Goal: Task Accomplishment & Management: Complete application form

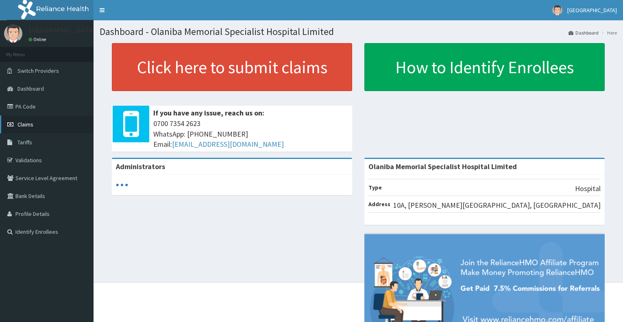
click at [78, 124] on link "Claims" at bounding box center [47, 125] width 94 height 18
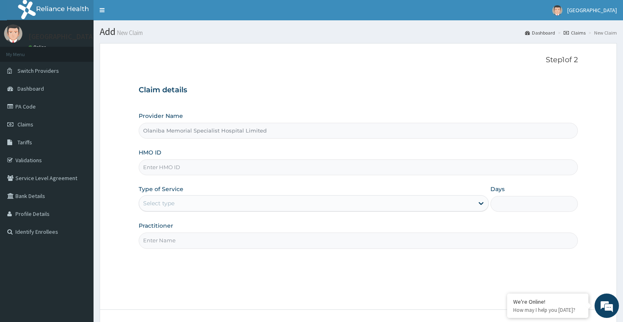
click at [182, 165] on input "HMO ID" at bounding box center [358, 167] width 439 height 16
click at [61, 163] on link "Validations" at bounding box center [47, 160] width 94 height 18
click at [234, 172] on input "HMO ID" at bounding box center [358, 167] width 439 height 16
type input "Olaniba Memorial Specialist Hospital Limited"
click at [211, 168] on input "HMO ID" at bounding box center [358, 167] width 439 height 16
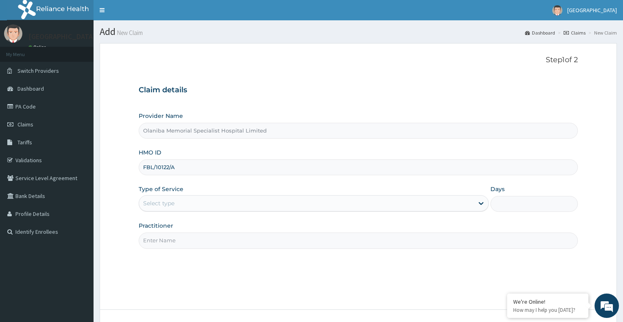
type input "FBL/10122/A"
click at [249, 204] on div "Select type" at bounding box center [306, 203] width 334 height 13
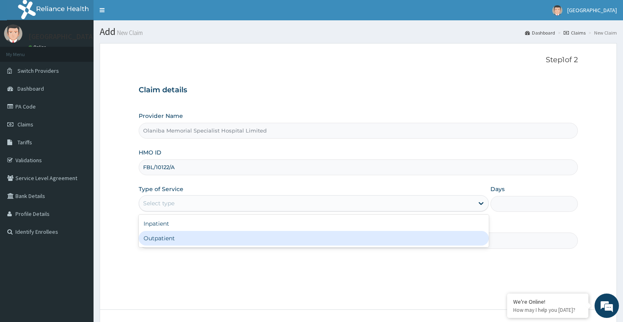
click at [207, 239] on div "Outpatient" at bounding box center [314, 238] width 350 height 15
type input "1"
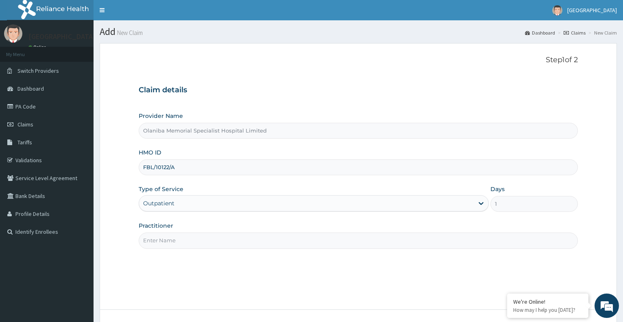
click at [245, 247] on input "Practitioner" at bounding box center [358, 241] width 439 height 16
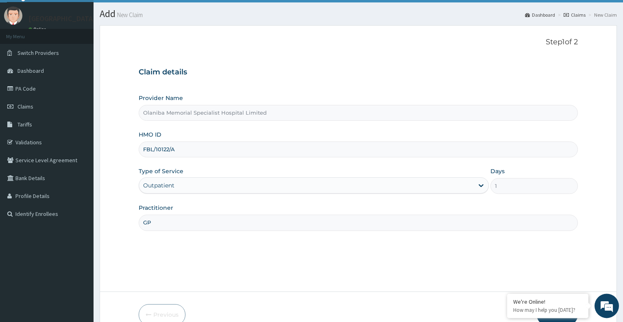
scroll to position [61, 0]
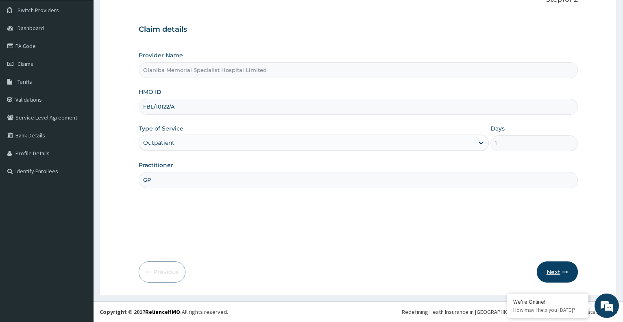
type input "GP"
click at [555, 273] on button "Next" at bounding box center [557, 272] width 41 height 21
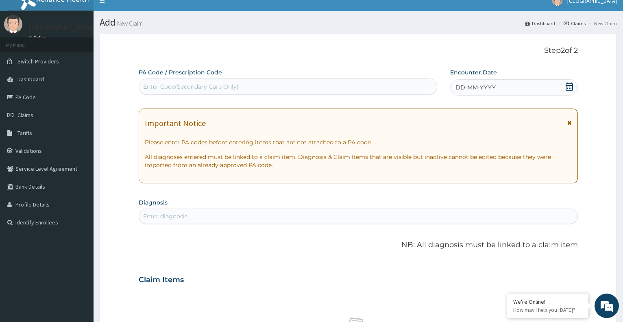
scroll to position [0, 0]
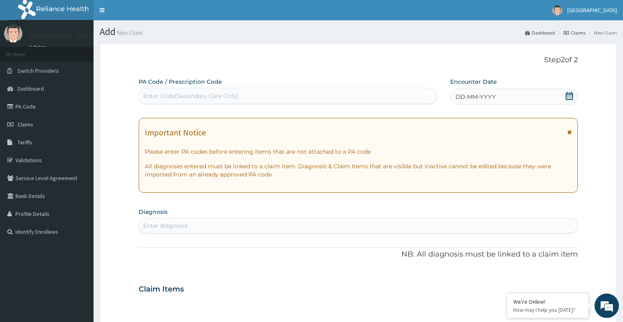
click at [301, 92] on div "Enter Code(Secondary Care Only)" at bounding box center [287, 96] width 297 height 13
click at [215, 91] on div "Enter Code(Secondary Care Only)" at bounding box center [287, 96] width 297 height 13
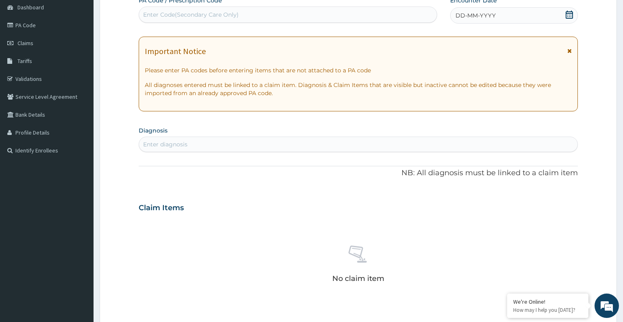
scroll to position [83, 0]
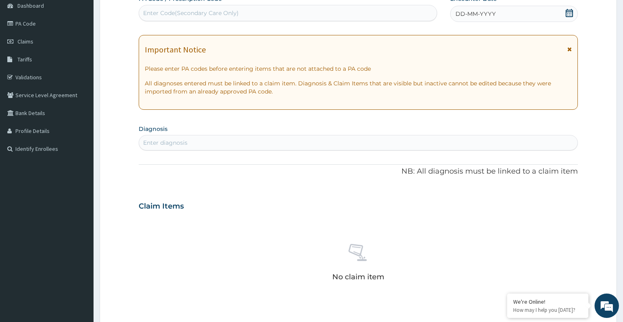
click at [245, 142] on div "Enter diagnosis" at bounding box center [358, 142] width 439 height 13
type input "PLASMO"
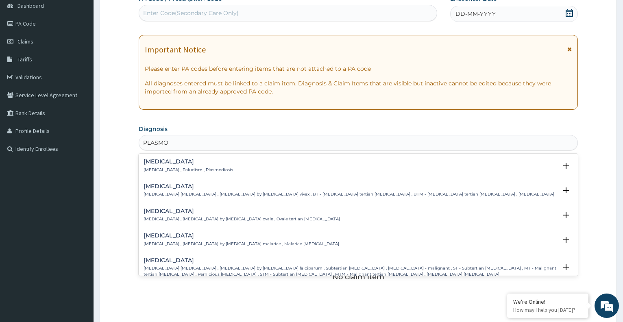
click at [204, 173] on p "Malaria , Paludism , Plasmodiosis" at bounding box center [189, 170] width 90 height 6
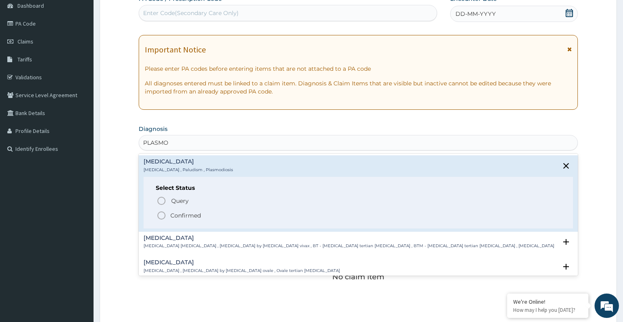
click at [212, 213] on span "Confirmed" at bounding box center [359, 216] width 404 height 10
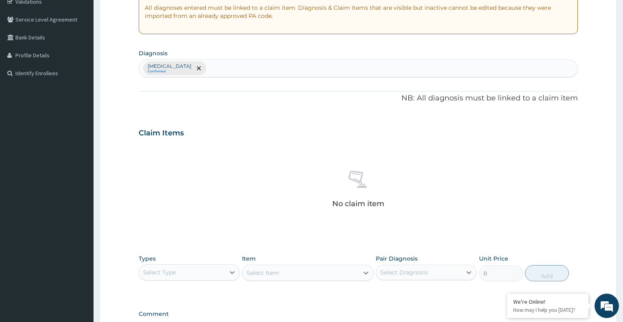
scroll to position [207, 0]
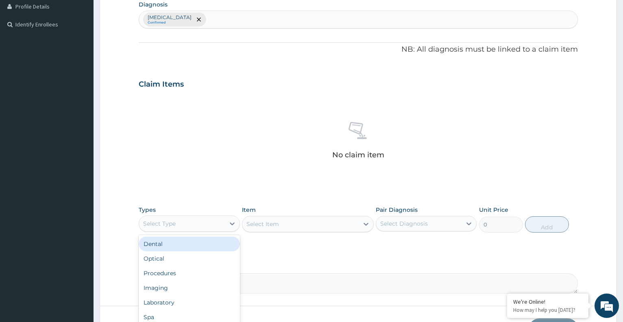
click at [193, 227] on div "Select Type" at bounding box center [181, 223] width 85 height 13
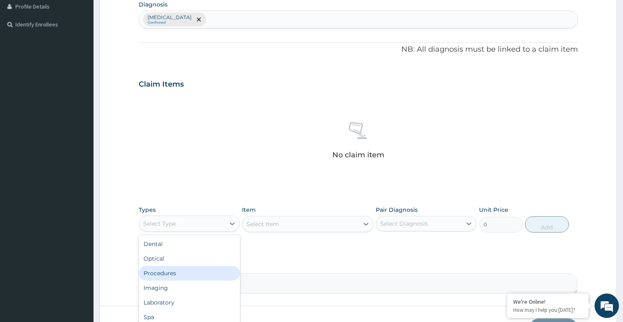
scroll to position [28, 0]
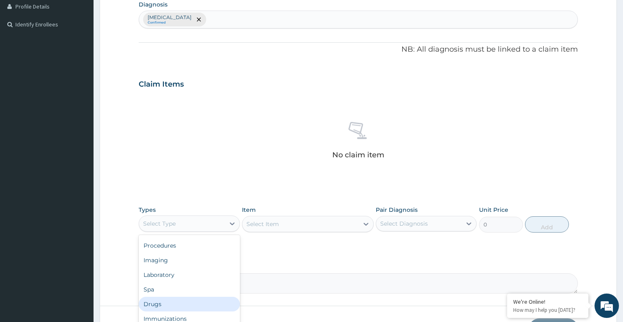
click at [173, 304] on div "Drugs" at bounding box center [189, 304] width 101 height 15
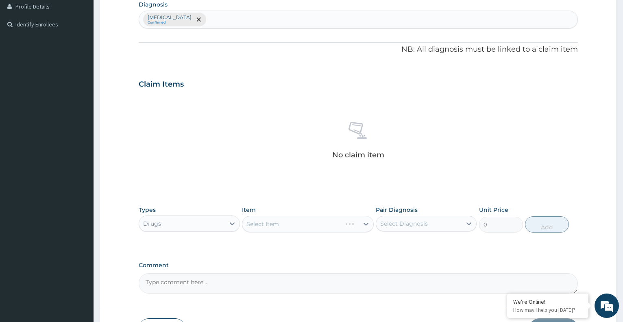
click at [282, 226] on div "Select Item" at bounding box center [308, 224] width 132 height 16
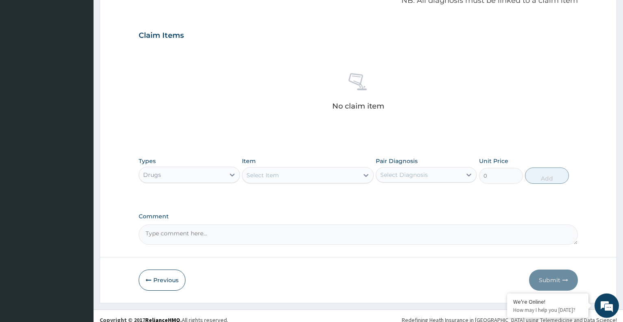
scroll to position [264, 0]
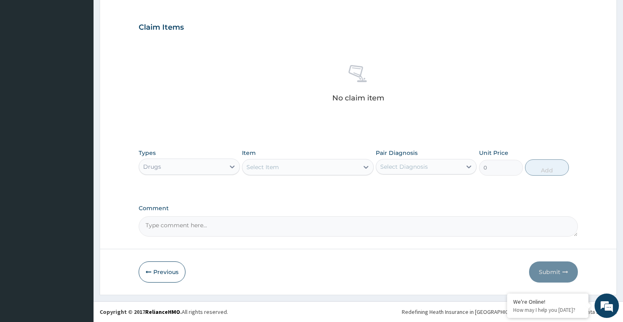
click at [271, 166] on div "Select Item" at bounding box center [263, 167] width 33 height 8
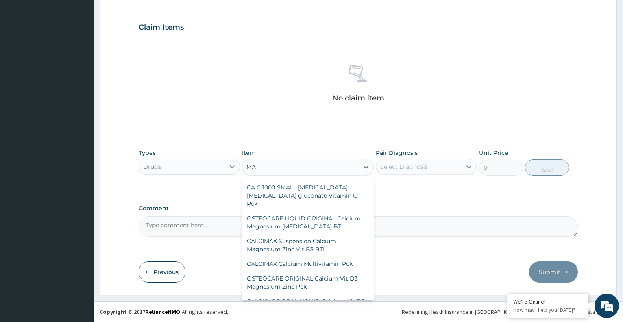
type input "M"
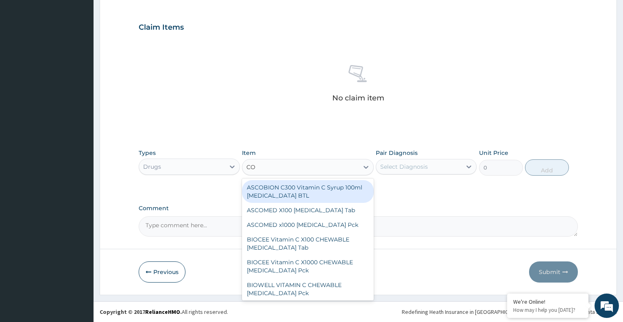
type input "COA"
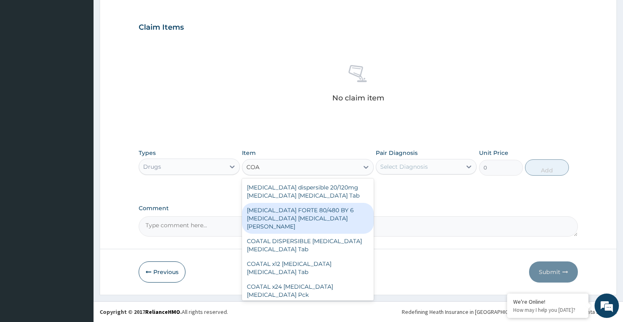
click at [328, 223] on div "COARTEM FORTE 80/480 BY 6 Artemether Lumefantrine Pck" at bounding box center [308, 218] width 132 height 31
type input "3220"
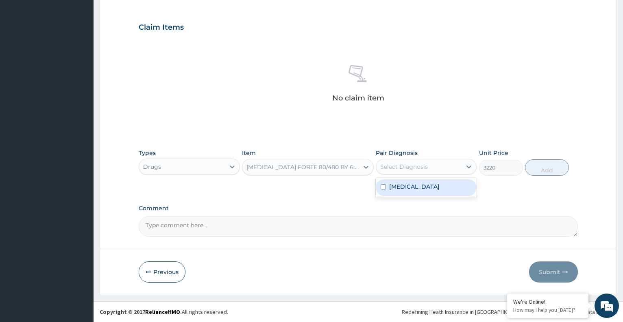
click at [412, 168] on div "Select Diagnosis" at bounding box center [404, 167] width 48 height 8
click at [391, 186] on label "Malaria" at bounding box center [414, 187] width 50 height 8
checkbox input "true"
click at [550, 167] on button "Add" at bounding box center [547, 167] width 44 height 16
type input "0"
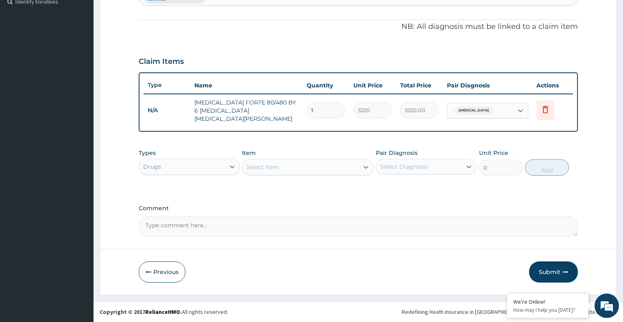
scroll to position [226, 0]
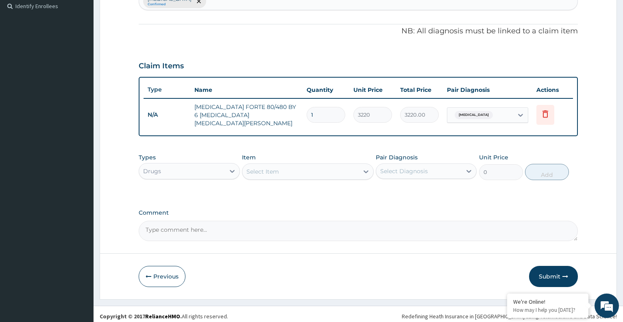
click at [279, 168] on div "Select Item" at bounding box center [263, 172] width 33 height 8
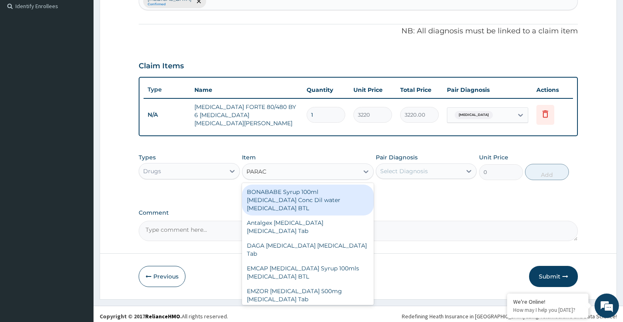
type input "PARACE"
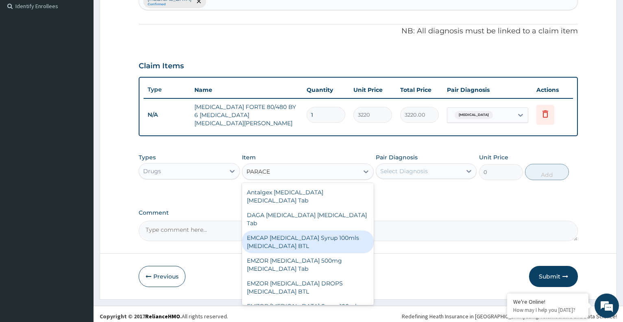
scroll to position [44, 0]
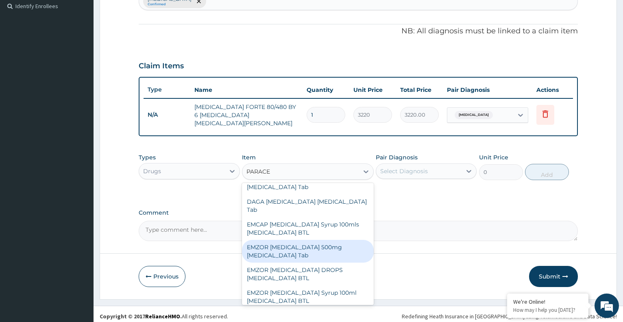
click at [312, 255] on div "EMZOR PARACETAMOL 500mg Acetaminophen Tab" at bounding box center [308, 251] width 132 height 23
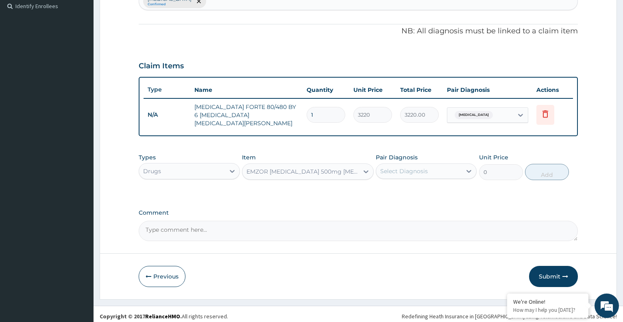
type input "11.5"
click at [469, 168] on icon at bounding box center [469, 171] width 8 height 8
click at [426, 184] on div "Malaria" at bounding box center [426, 192] width 101 height 17
checkbox input "true"
click at [536, 172] on button "Add" at bounding box center [547, 172] width 44 height 16
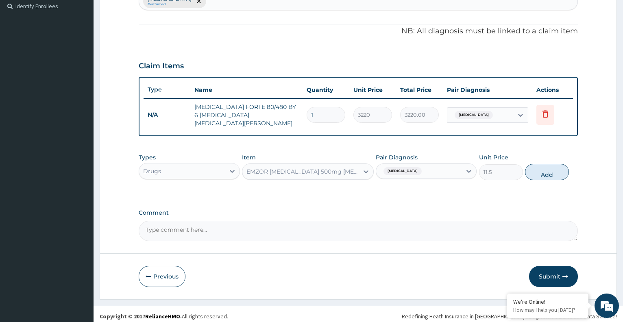
type input "0"
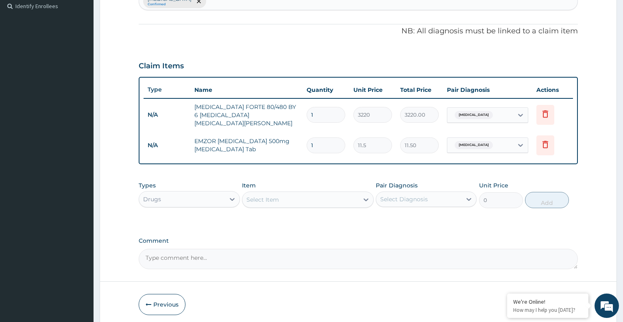
type input "0.00"
type input "1"
type input "11.50"
type input "18"
type input "207.00"
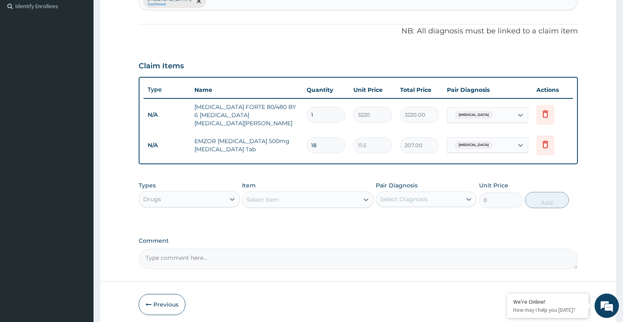
type input "18"
click at [295, 193] on div "Select Item" at bounding box center [300, 199] width 116 height 13
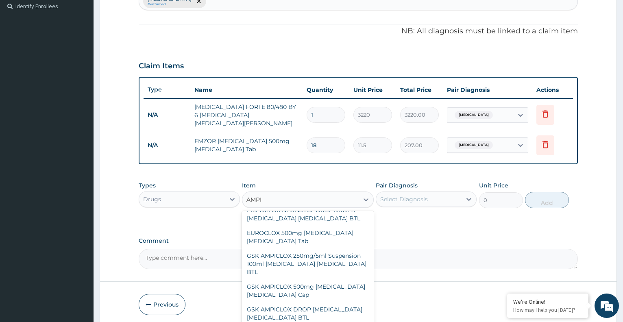
scroll to position [0, 0]
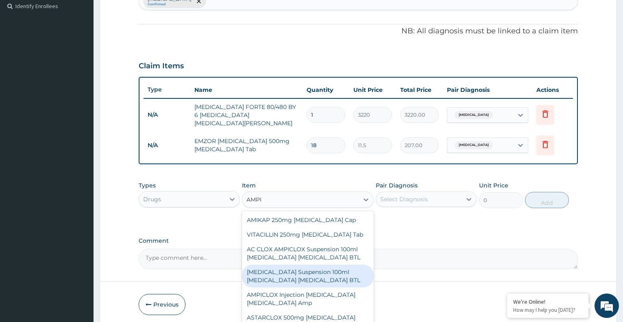
type input "AMPIC"
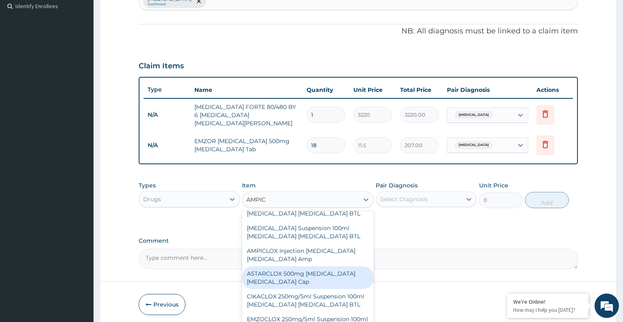
click at [305, 275] on div "ASTARCLOX 500mg Ampicillin Cloxacillin Cap" at bounding box center [308, 277] width 132 height 23
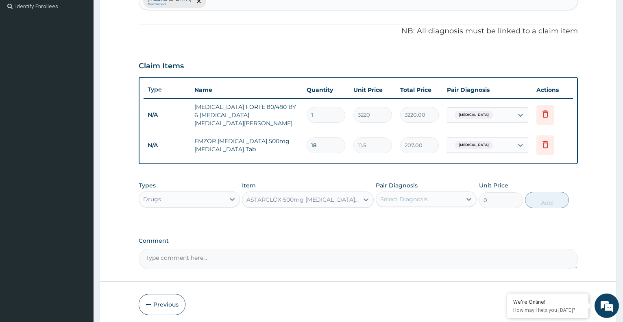
type input "86.25"
click at [437, 193] on div "Select Diagnosis" at bounding box center [418, 199] width 85 height 13
click at [399, 216] on label "Malaria" at bounding box center [414, 219] width 50 height 8
checkbox input "true"
click at [550, 195] on button "Add" at bounding box center [547, 200] width 44 height 16
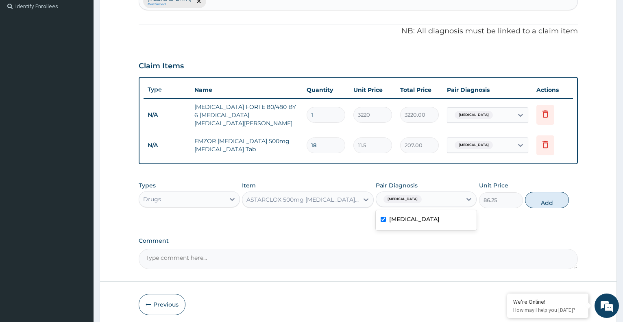
type input "0"
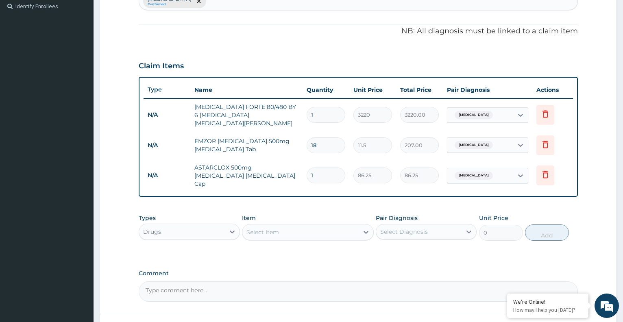
type input "0.00"
type input "2"
type input "172.50"
type input "21"
type input "1811.25"
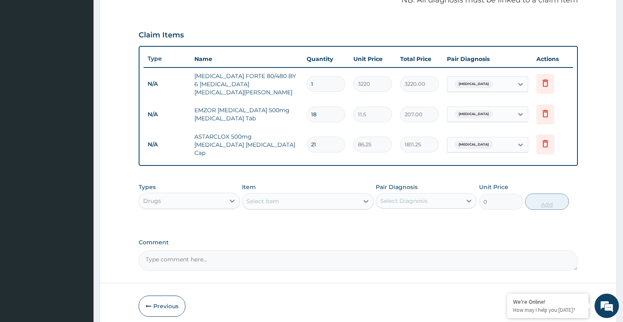
scroll to position [282, 0]
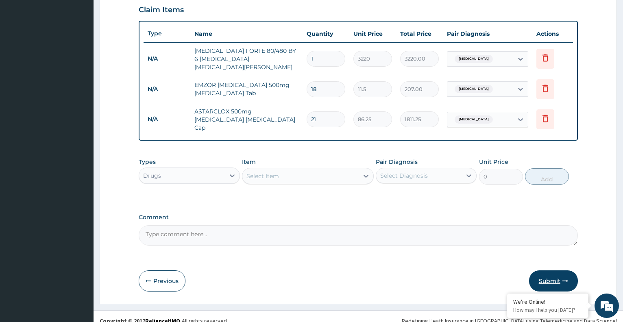
type input "21"
click at [550, 271] on button "Submit" at bounding box center [553, 281] width 49 height 21
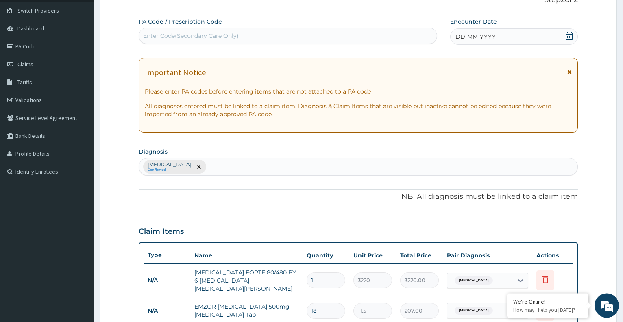
scroll to position [33, 0]
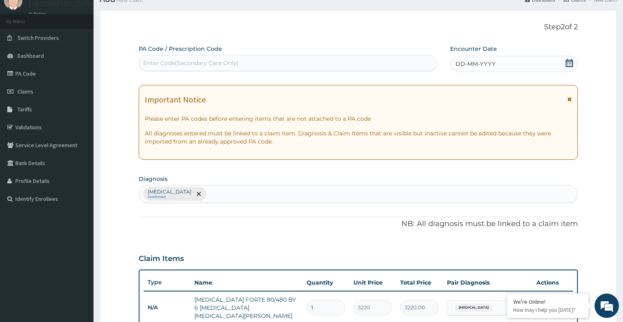
click at [567, 64] on icon at bounding box center [569, 63] width 7 height 8
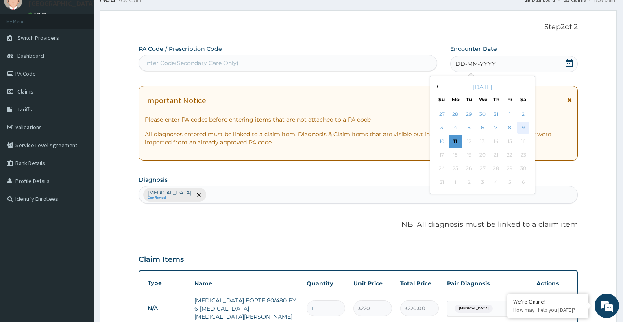
click at [521, 124] on div "9" at bounding box center [523, 128] width 12 height 12
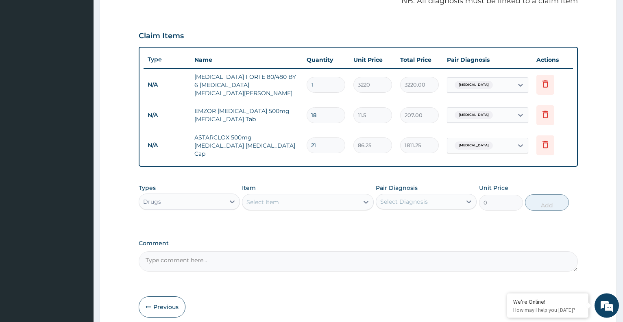
scroll to position [282, 0]
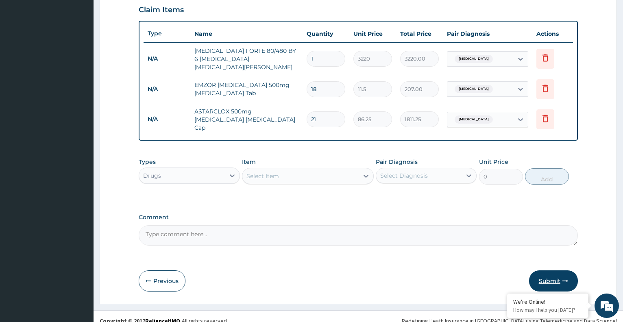
click at [555, 275] on button "Submit" at bounding box center [553, 281] width 49 height 21
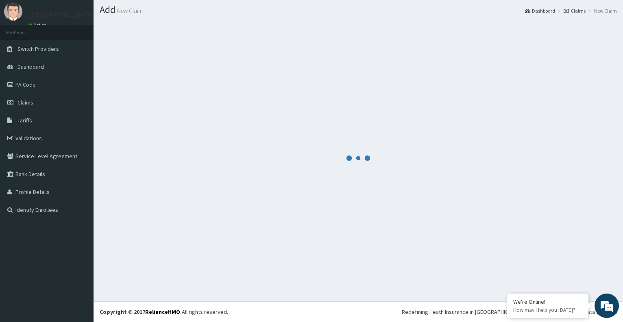
scroll to position [22, 0]
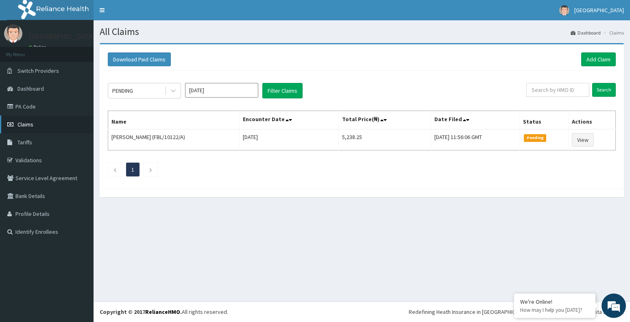
click at [17, 123] on link "Claims" at bounding box center [47, 125] width 94 height 18
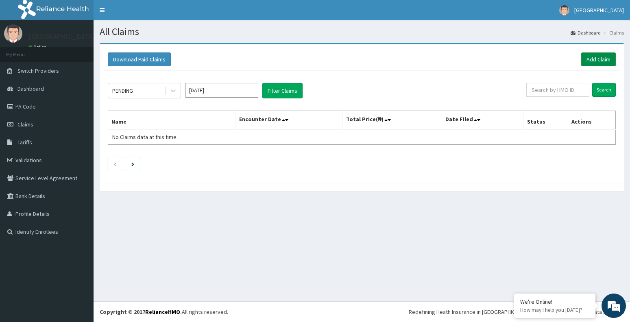
click at [587, 64] on link "Add Claim" at bounding box center [598, 59] width 35 height 14
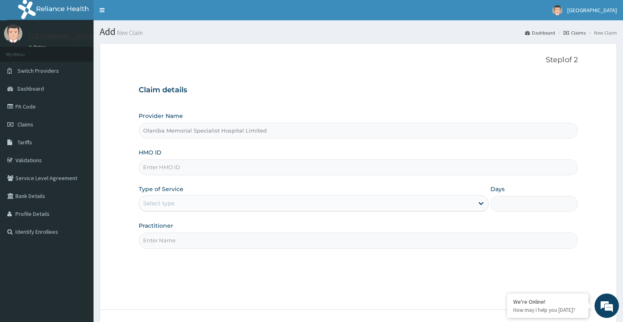
click at [161, 164] on input "HMO ID" at bounding box center [358, 167] width 439 height 16
click at [177, 168] on input "HMO ID" at bounding box center [358, 167] width 439 height 16
type input "FBL/10122/B"
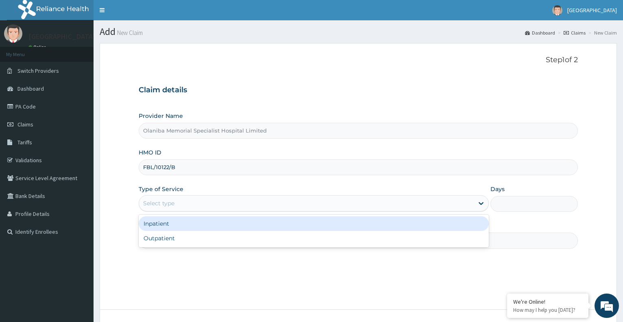
drag, startPoint x: 190, startPoint y: 200, endPoint x: 186, endPoint y: 200, distance: 4.1
click at [188, 200] on div "Select type" at bounding box center [306, 203] width 334 height 13
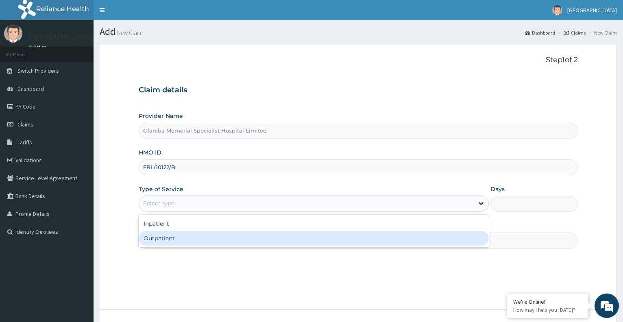
click at [165, 243] on div "Outpatient" at bounding box center [314, 238] width 350 height 15
type input "1"
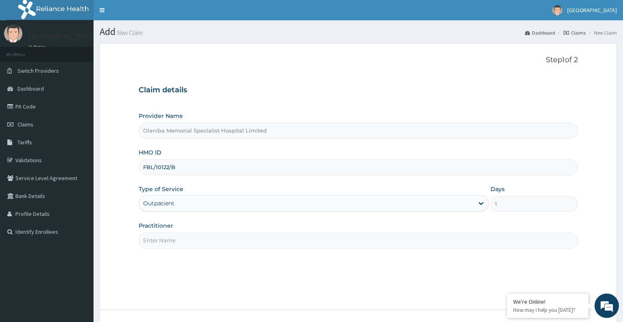
click at [211, 242] on input "Practitioner" at bounding box center [358, 241] width 439 height 16
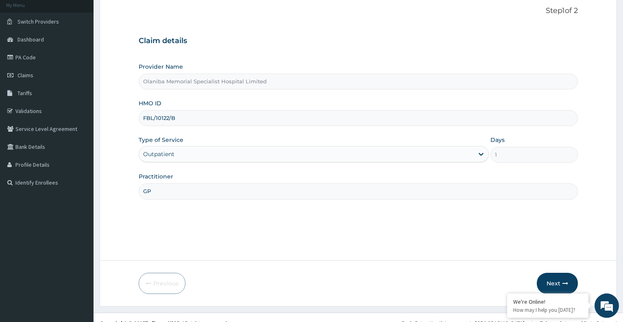
scroll to position [61, 0]
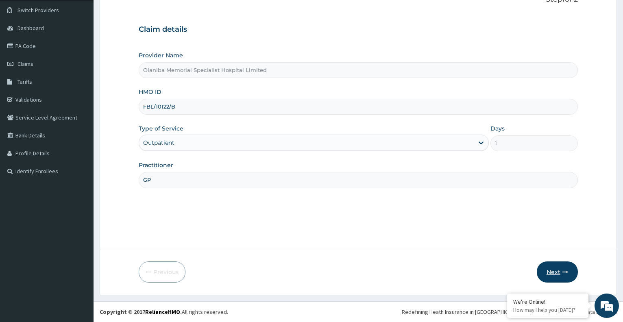
type input "GP"
click at [562, 278] on button "Next" at bounding box center [557, 272] width 41 height 21
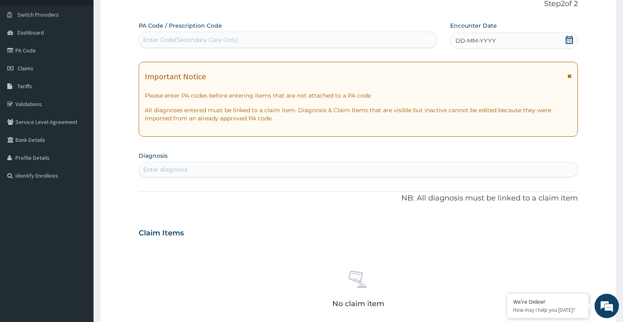
scroll to position [83, 0]
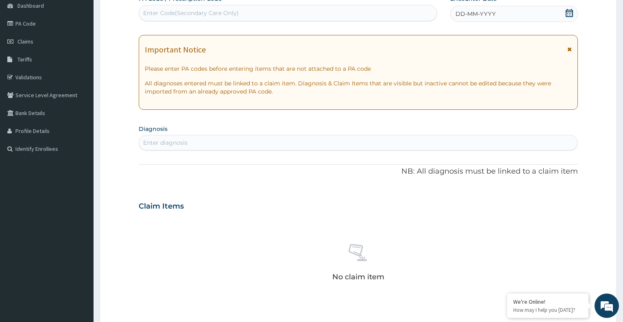
click at [157, 146] on div "Enter diagnosis" at bounding box center [165, 143] width 44 height 8
click at [162, 144] on div "Enter diagnosis" at bounding box center [165, 143] width 44 height 8
click at [165, 139] on div "Enter diagnosis" at bounding box center [358, 142] width 439 height 13
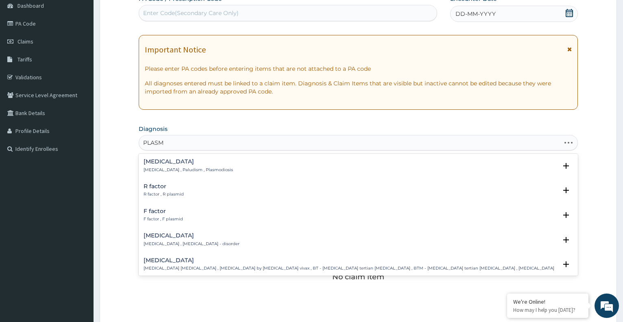
type input "PLASMO"
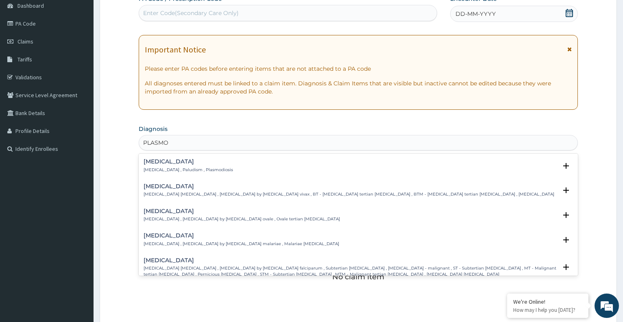
click at [150, 162] on h4 "Malaria" at bounding box center [189, 162] width 90 height 6
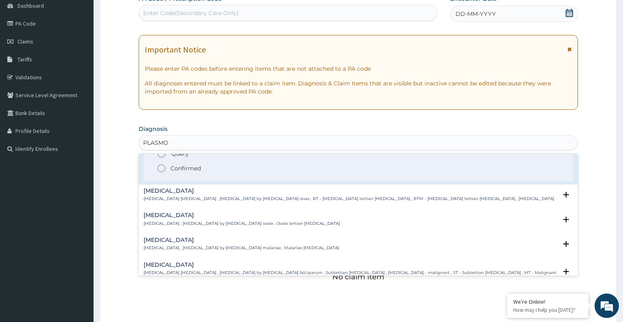
scroll to position [44, 0]
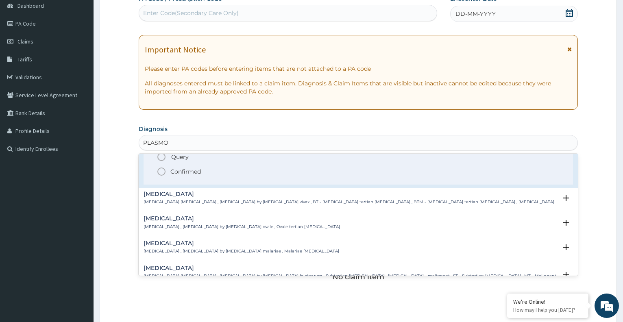
click at [160, 174] on icon "status option filled" at bounding box center [162, 172] width 10 height 10
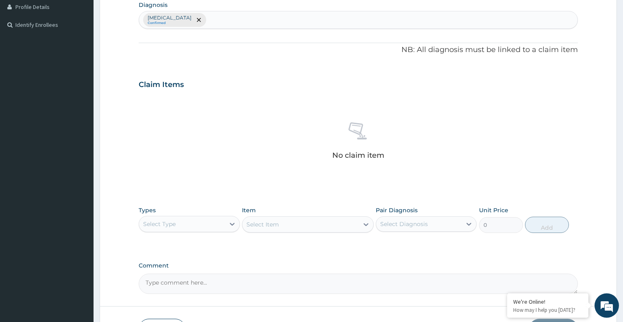
scroll to position [207, 0]
click at [175, 218] on div "Select Type" at bounding box center [189, 224] width 101 height 16
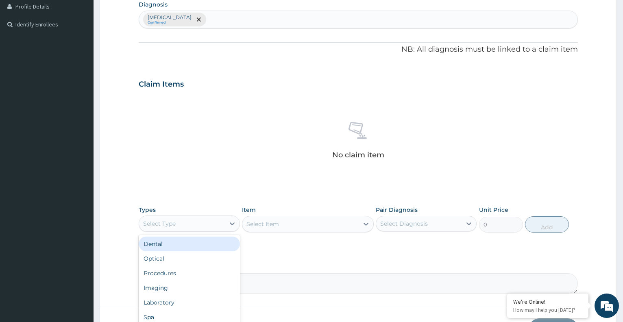
scroll to position [28, 0]
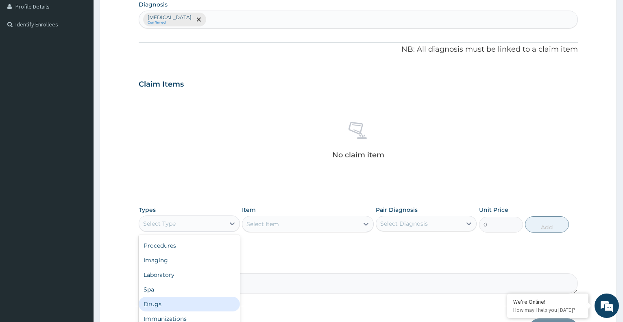
click at [159, 305] on div "Drugs" at bounding box center [189, 304] width 101 height 15
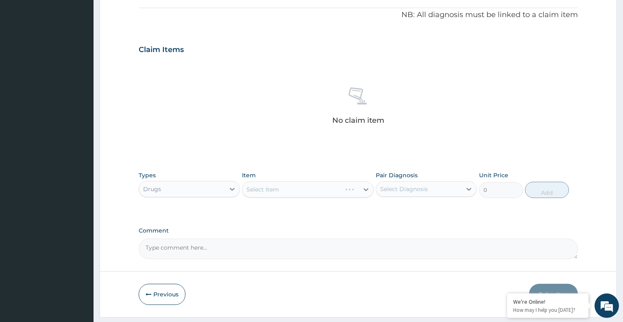
scroll to position [264, 0]
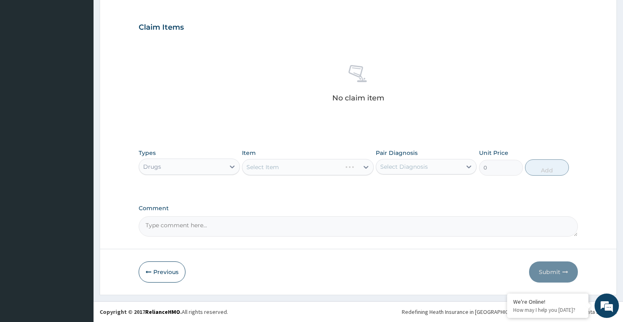
click at [346, 168] on div "Select Item" at bounding box center [308, 167] width 132 height 16
click at [270, 166] on div "Select Item" at bounding box center [263, 167] width 33 height 8
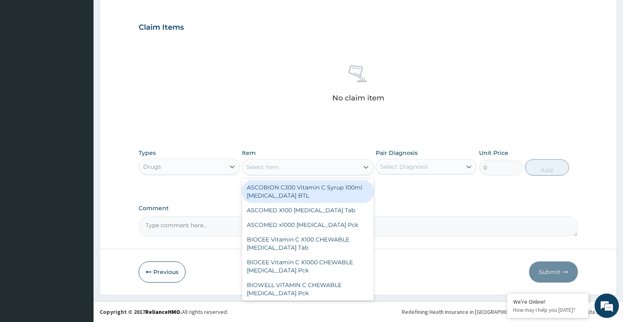
click at [240, 124] on div "No claim item" at bounding box center [358, 85] width 439 height 94
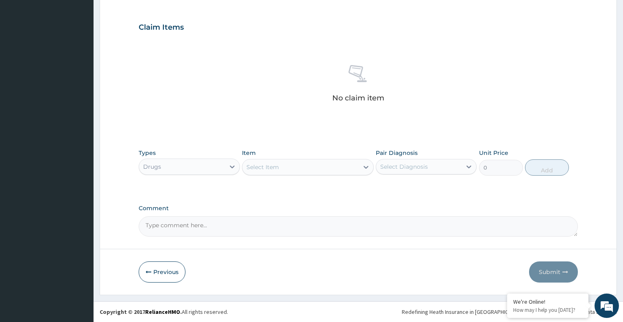
click at [311, 168] on div "Select Item" at bounding box center [300, 167] width 116 height 13
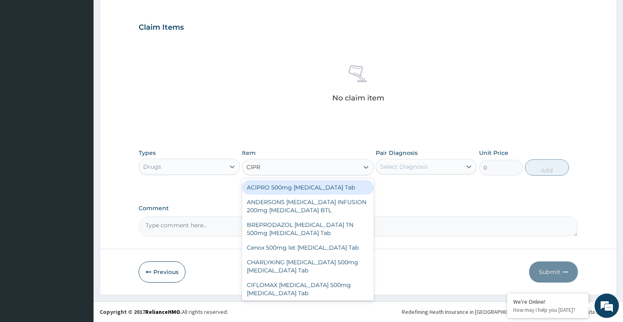
type input "CIPRO"
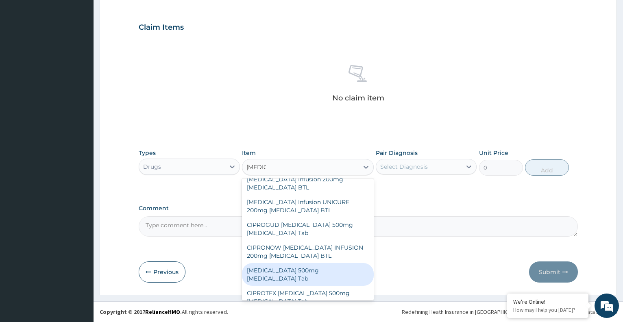
scroll to position [264, 0]
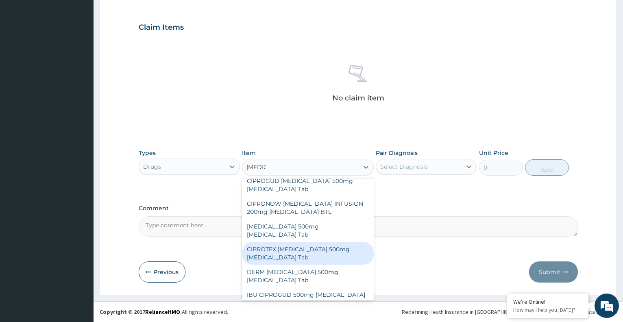
click at [303, 248] on div "CIPROTEX CIPROFLOXACIN 500mg Ciprofloxacin Tab" at bounding box center [308, 253] width 132 height 23
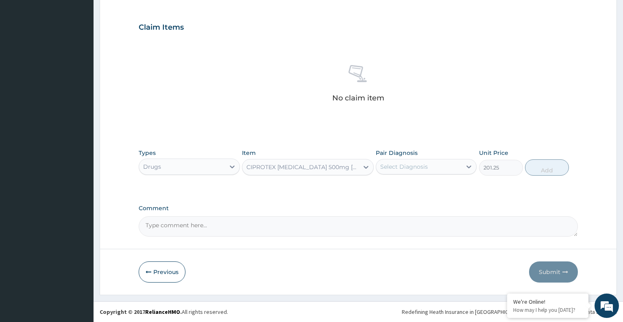
type input "201.25"
click at [454, 169] on div "Select Diagnosis" at bounding box center [418, 166] width 85 height 13
click at [383, 186] on input "checkbox" at bounding box center [383, 186] width 5 height 5
checkbox input "true"
click at [546, 172] on button "Add" at bounding box center [547, 167] width 44 height 16
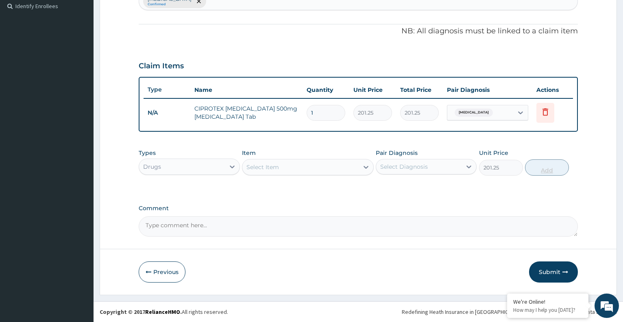
type input "0"
click at [275, 166] on div "Select Item" at bounding box center [263, 167] width 33 height 8
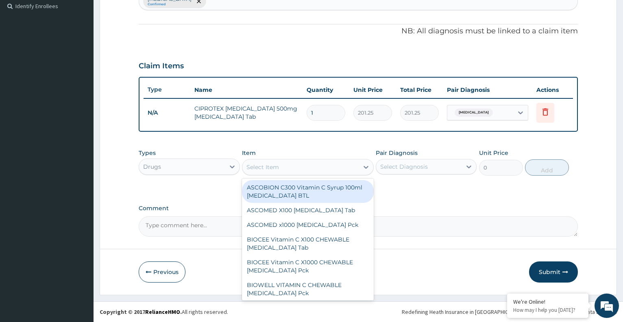
click at [274, 166] on div "Select Item" at bounding box center [263, 167] width 33 height 8
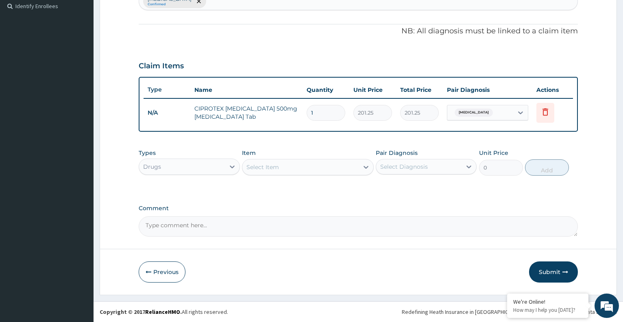
click at [286, 167] on div "Select Item" at bounding box center [300, 167] width 116 height 13
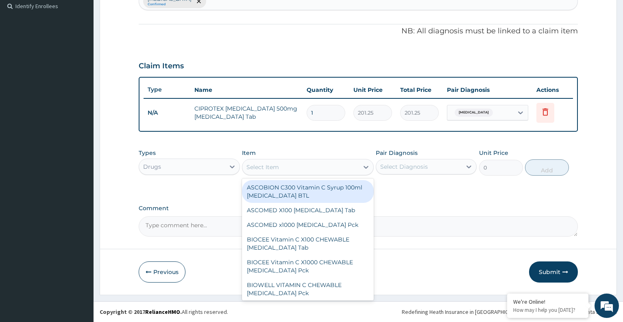
click at [275, 164] on div "Select Item" at bounding box center [263, 167] width 33 height 8
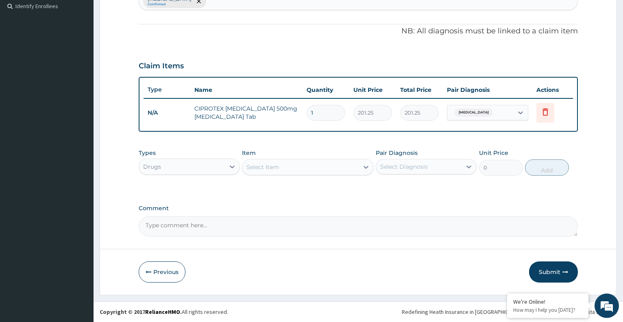
click at [274, 171] on div "Select Item" at bounding box center [300, 167] width 116 height 13
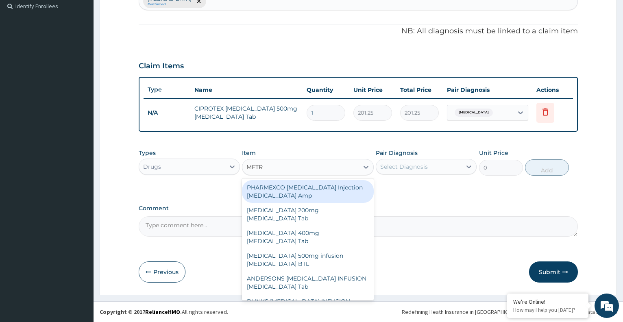
type input "METRO"
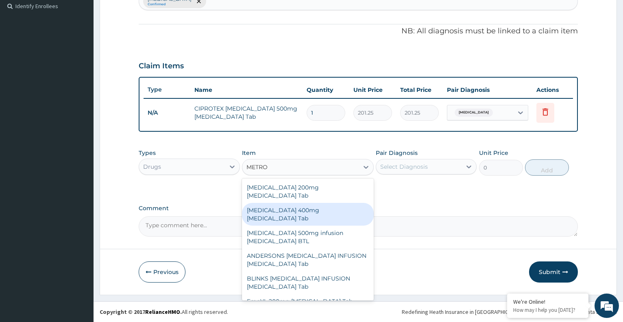
click at [337, 203] on div "Flagyl 400mg Metronidazole Tab" at bounding box center [308, 214] width 132 height 23
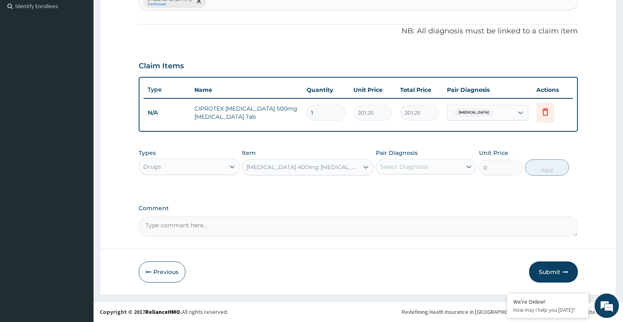
type input "23"
click at [443, 167] on div "Select Diagnosis" at bounding box center [418, 166] width 85 height 13
click at [384, 187] on input "checkbox" at bounding box center [383, 186] width 5 height 5
checkbox input "true"
click at [362, 207] on label "Comment" at bounding box center [358, 208] width 439 height 7
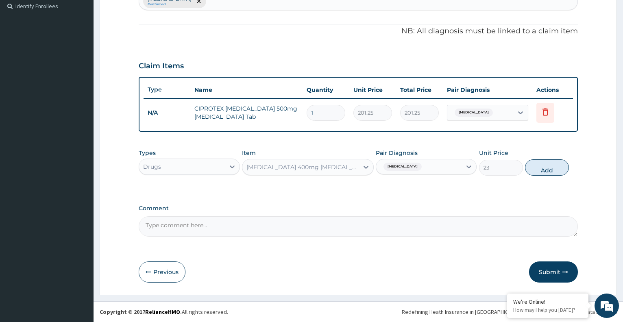
click at [362, 216] on textarea "Comment" at bounding box center [358, 226] width 439 height 20
click at [398, 193] on div "PA Code / Prescription Code Enter Code(Secondary Care Only) Encounter Date DD-M…" at bounding box center [358, 44] width 439 height 385
click at [546, 170] on button "Add" at bounding box center [547, 167] width 44 height 16
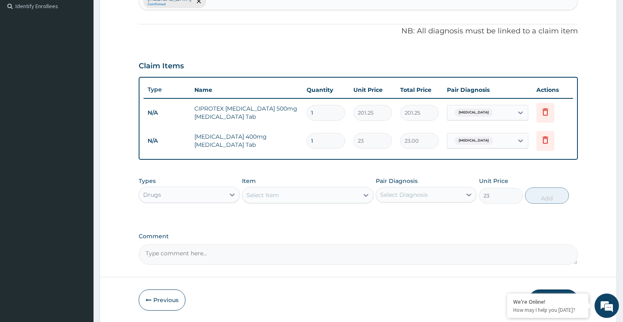
type input "0"
type input "0.00"
type input "2"
type input "46.00"
type input "21"
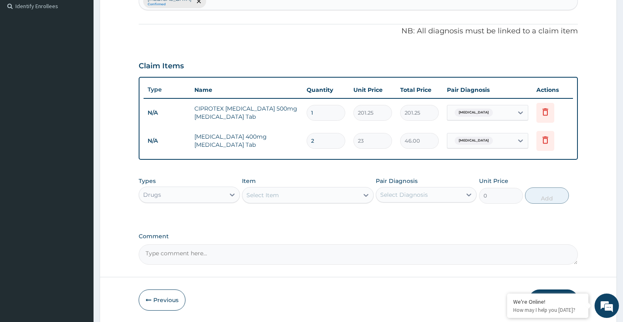
type input "483.00"
type input "21"
click at [285, 199] on div "Select Item" at bounding box center [300, 195] width 116 height 13
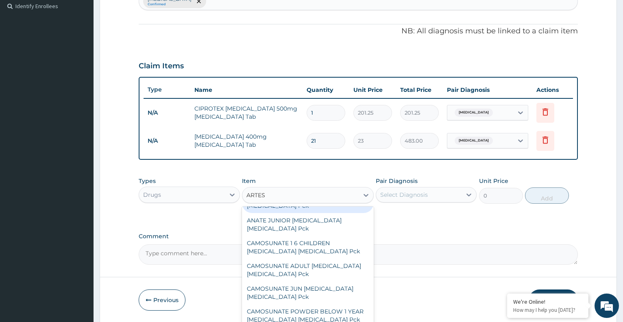
scroll to position [0, 0]
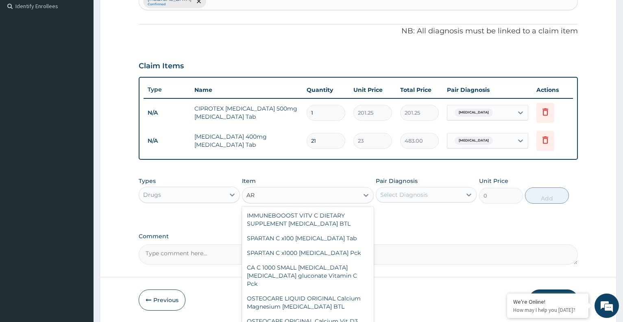
type input "A"
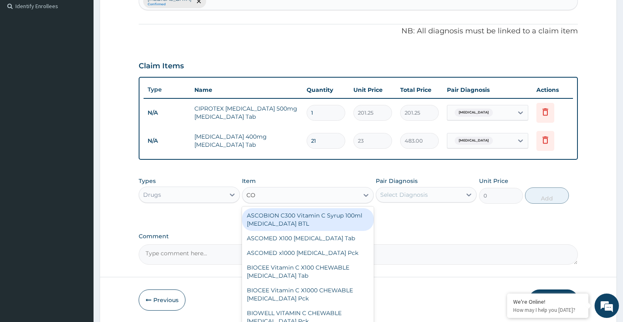
type input "COA"
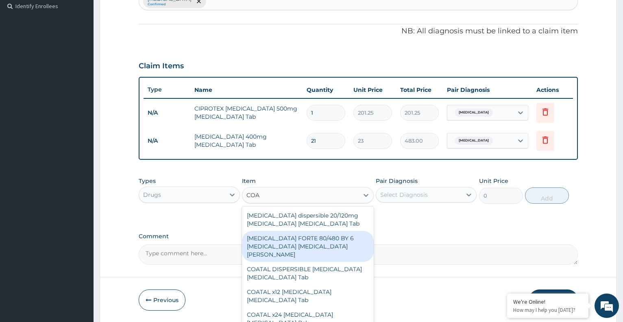
click at [338, 241] on div "COARTEM FORTE 80/480 BY 6 Artemether Lumefantrine Pck" at bounding box center [308, 246] width 132 height 31
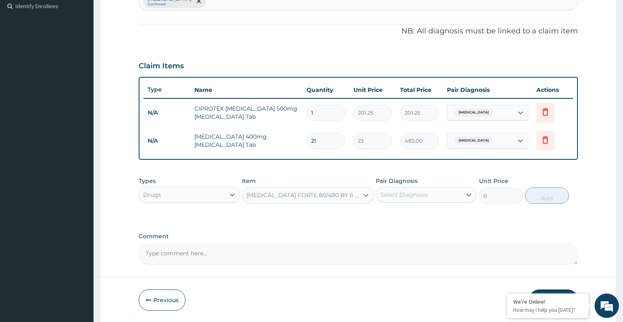
type input "3220"
click at [437, 196] on div "Select Diagnosis" at bounding box center [418, 194] width 85 height 13
click at [412, 214] on div "Malaria" at bounding box center [426, 215] width 101 height 17
checkbox input "true"
click at [545, 199] on button "Add" at bounding box center [547, 196] width 44 height 16
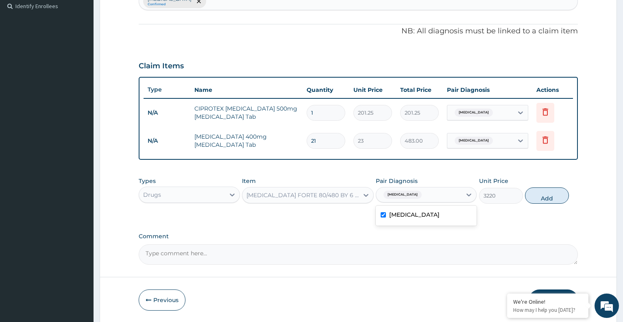
type input "0"
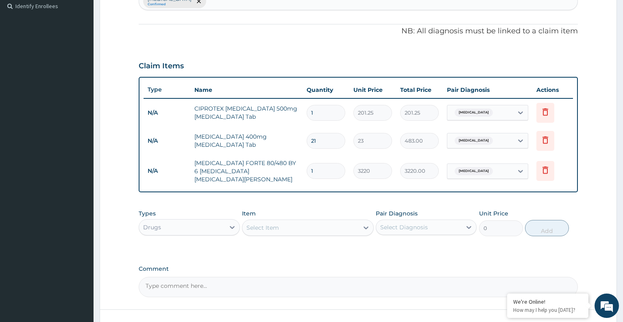
click at [285, 225] on div "Select Item" at bounding box center [300, 227] width 116 height 13
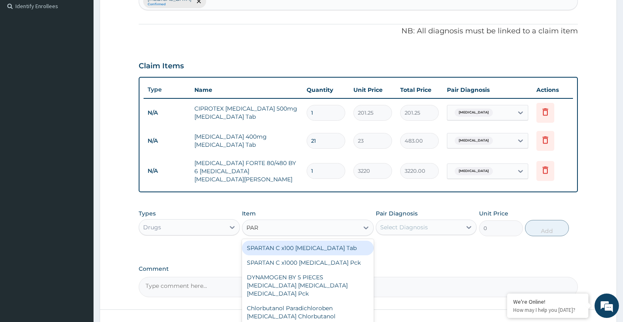
type input "PARA"
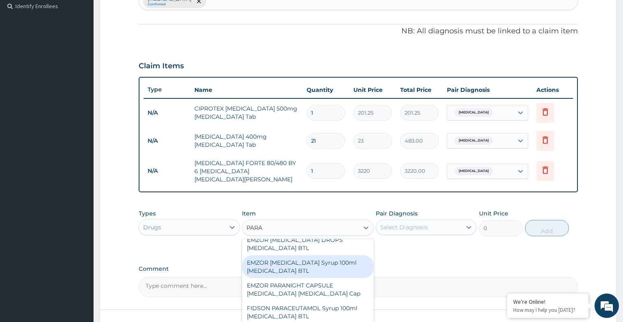
scroll to position [132, 0]
click at [331, 259] on div "EMZOR PARACETAMOL 500mg Acetaminophen Tab" at bounding box center [308, 265] width 132 height 23
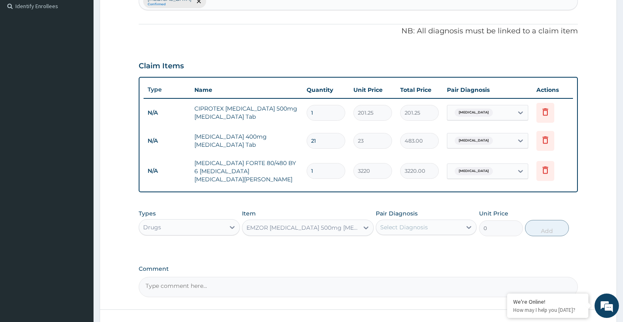
type input "11.5"
click at [451, 225] on div "Select Diagnosis" at bounding box center [418, 227] width 85 height 13
click at [395, 243] on label "Malaria" at bounding box center [414, 247] width 50 height 8
checkbox input "true"
click at [538, 225] on button "Add" at bounding box center [547, 228] width 44 height 16
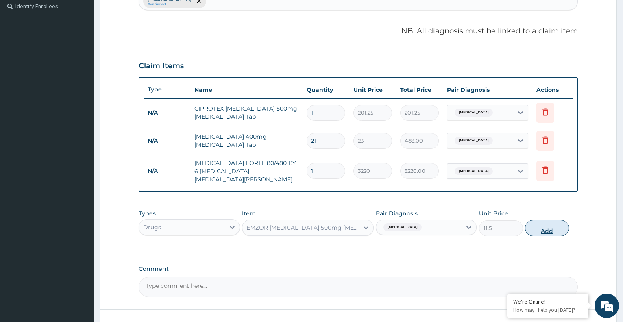
type input "0"
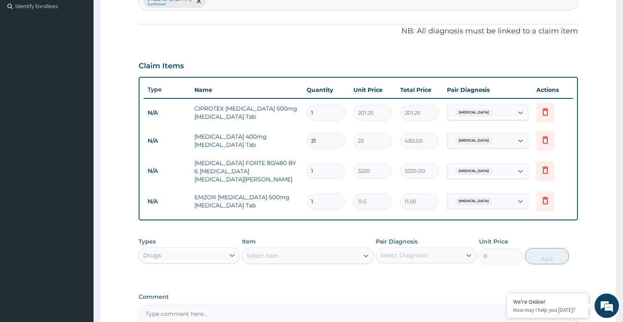
type input "0.00"
type input "6"
type input "69.00"
type input "6"
click at [283, 255] on div "Select Item" at bounding box center [300, 255] width 116 height 13
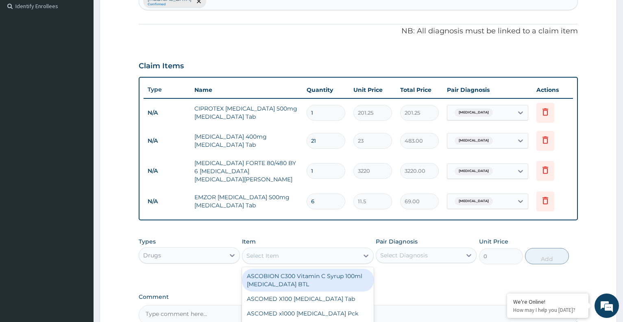
click at [283, 249] on div "Select Item" at bounding box center [300, 255] width 116 height 13
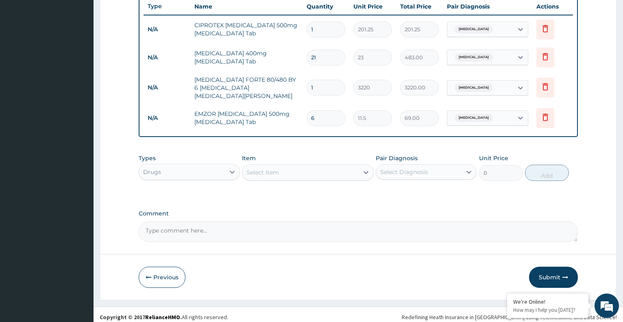
scroll to position [310, 0]
click at [563, 266] on button "Submit" at bounding box center [553, 276] width 49 height 21
click at [552, 270] on button "Submit" at bounding box center [553, 276] width 49 height 21
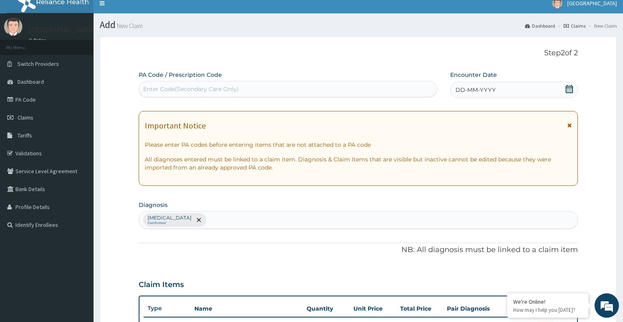
scroll to position [0, 0]
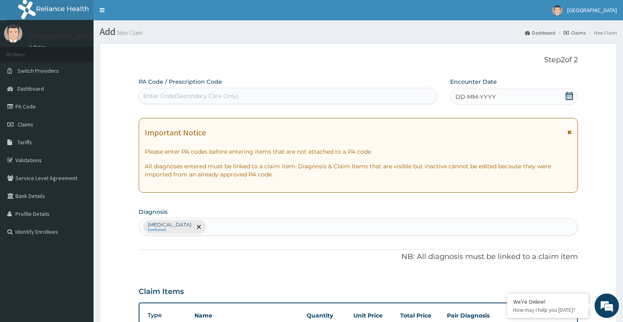
click at [569, 93] on icon at bounding box center [569, 96] width 7 height 8
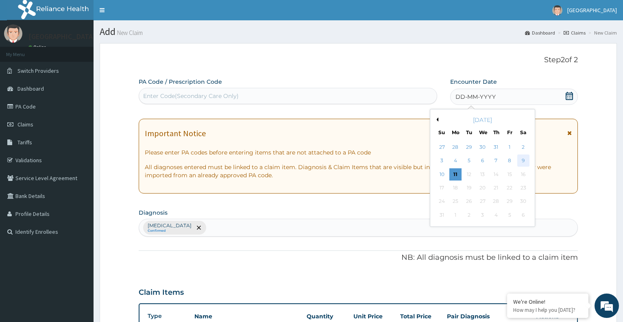
click at [524, 162] on div "9" at bounding box center [523, 161] width 12 height 12
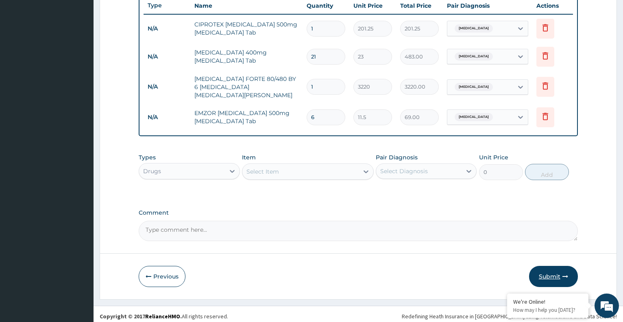
click at [557, 269] on button "Submit" at bounding box center [553, 276] width 49 height 21
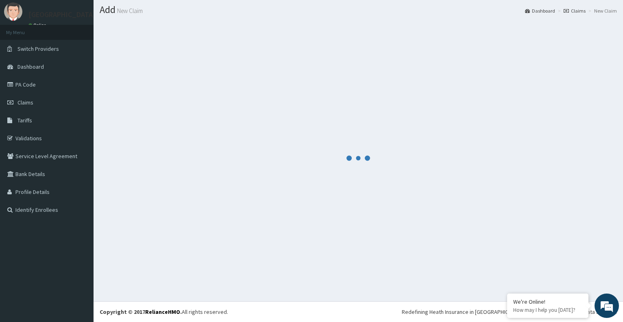
scroll to position [22, 0]
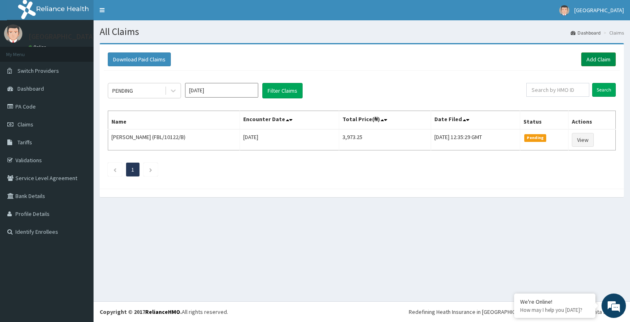
click at [604, 63] on link "Add Claim" at bounding box center [598, 59] width 35 height 14
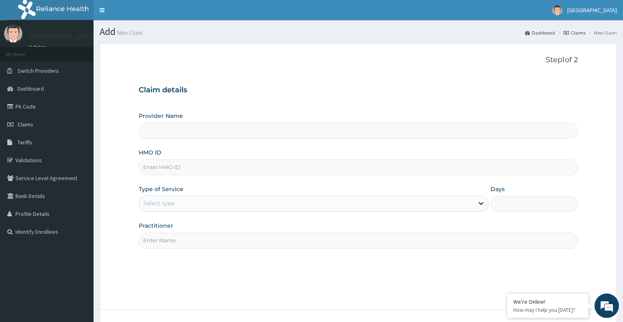
type input "Olaniba Memorial Specialist Hospital Limited"
click at [239, 170] on input "HMO ID" at bounding box center [358, 167] width 439 height 16
click at [190, 168] on input "HMO ID" at bounding box center [358, 167] width 439 height 16
click at [183, 168] on input "HMO ID" at bounding box center [358, 167] width 439 height 16
type input "FBL/10122/F"
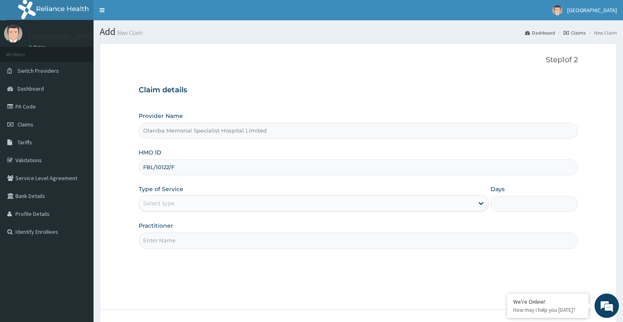
click at [323, 203] on div "Select type" at bounding box center [306, 203] width 334 height 13
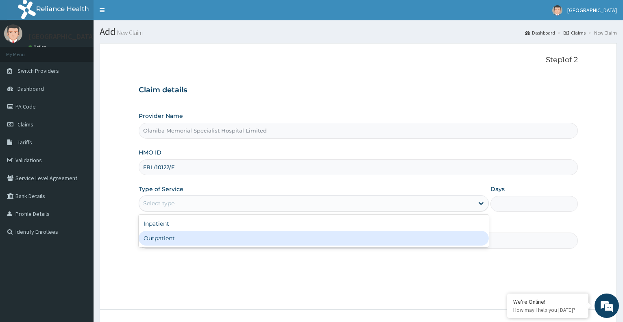
click at [296, 236] on div "Outpatient" at bounding box center [314, 238] width 350 height 15
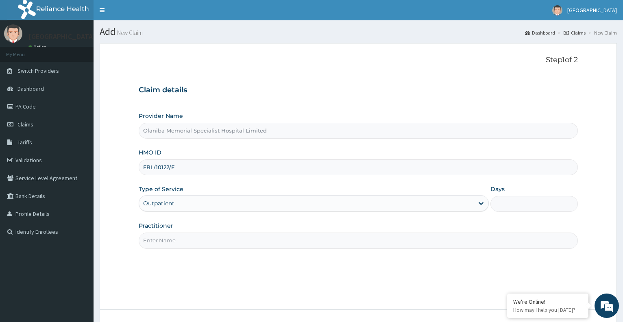
type input "1"
drag, startPoint x: 456, startPoint y: 234, endPoint x: 402, endPoint y: 249, distance: 56.2
click at [456, 234] on input "Practitioner" at bounding box center [358, 241] width 439 height 16
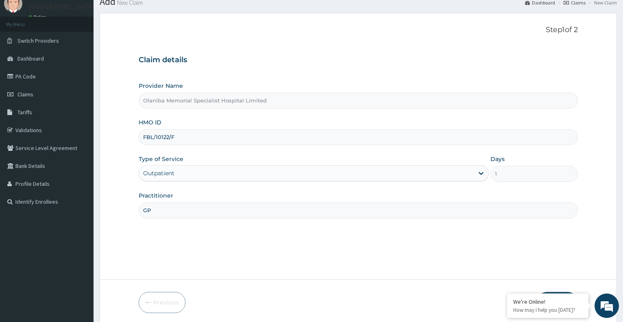
scroll to position [61, 0]
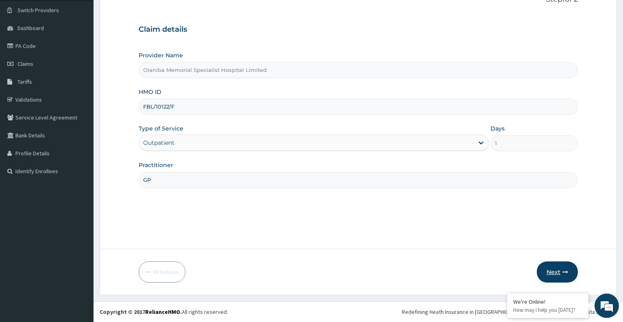
type input "GP"
click at [554, 275] on button "Next" at bounding box center [557, 272] width 41 height 21
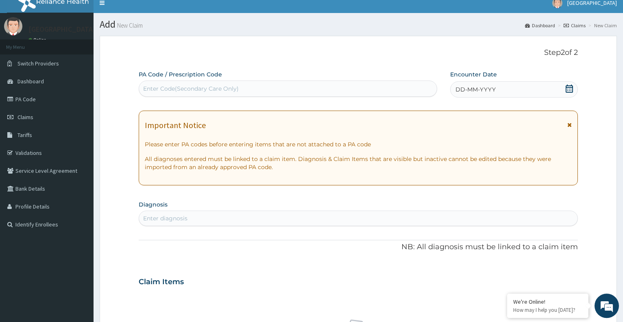
scroll to position [0, 0]
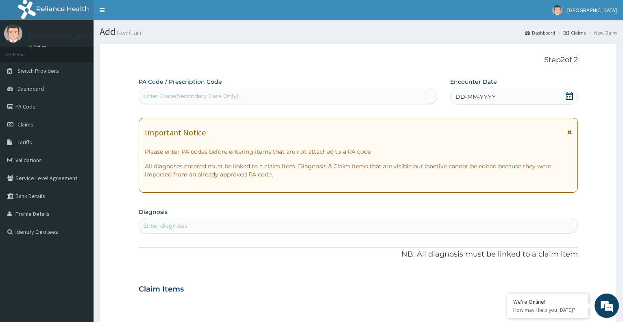
click at [222, 92] on div "Enter Code(Secondary Care Only)" at bounding box center [287, 96] width 297 height 13
click at [224, 219] on div "Enter diagnosis" at bounding box center [358, 225] width 439 height 15
type input "P"
type input "MALARIA"
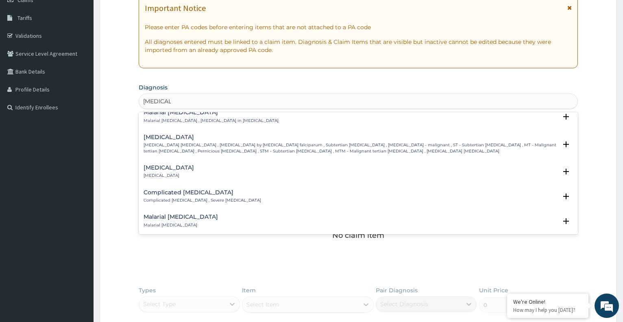
scroll to position [260, 0]
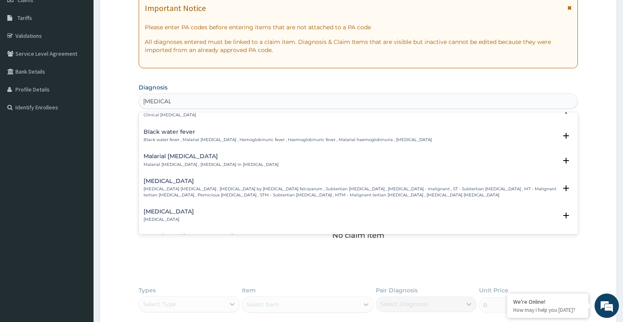
click at [226, 188] on p "Falciparum malaria , Malignant tertian malaria , Malaria by Plasmodium falcipar…" at bounding box center [351, 192] width 414 height 12
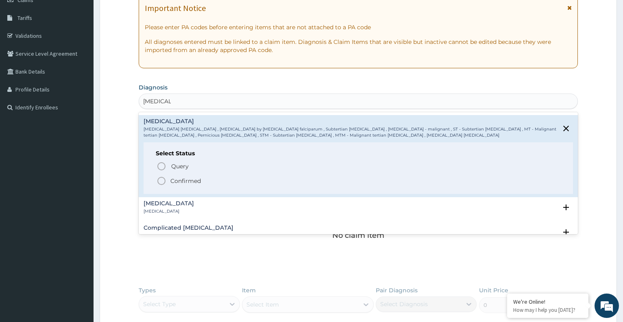
scroll to position [348, 0]
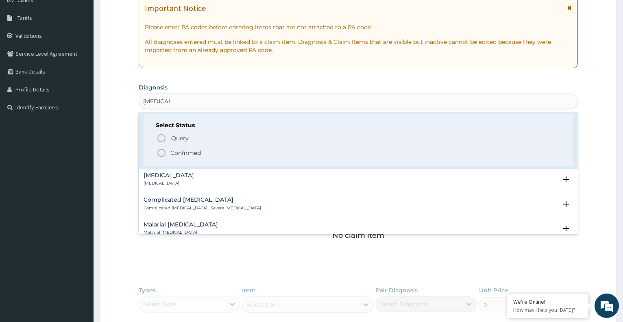
click at [160, 153] on icon "status option filled" at bounding box center [162, 153] width 10 height 10
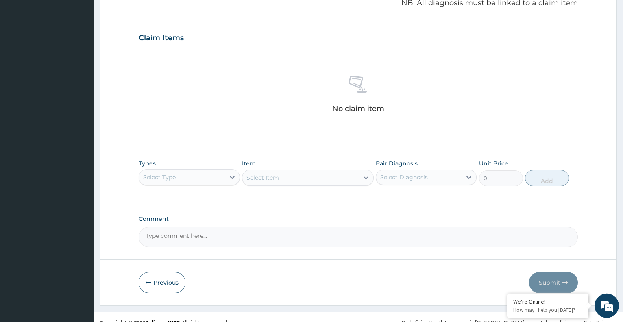
scroll to position [264, 0]
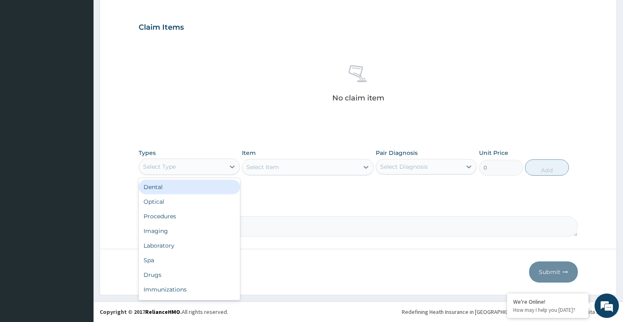
click at [189, 166] on div "Select Type" at bounding box center [181, 166] width 85 height 13
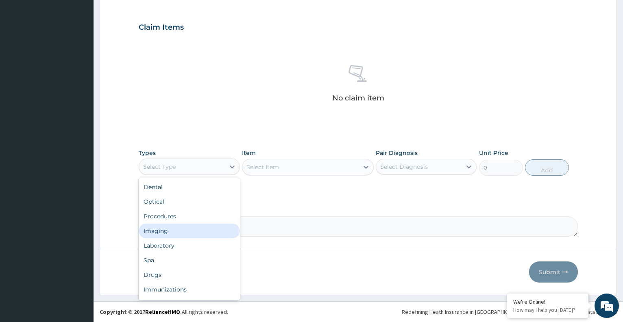
scroll to position [28, 0]
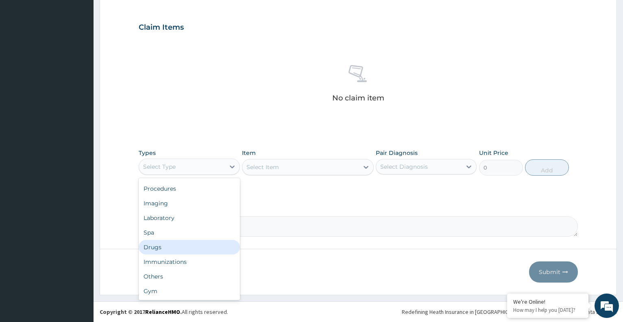
click at [170, 247] on div "Drugs" at bounding box center [189, 247] width 101 height 15
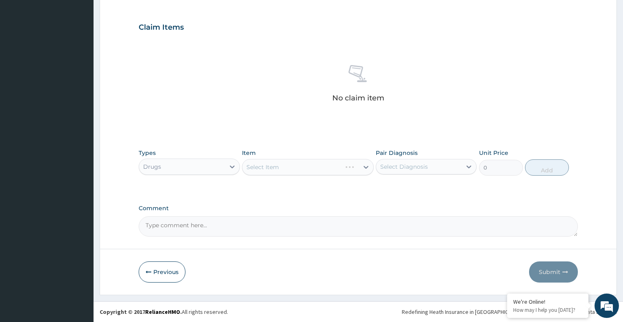
click at [304, 163] on div "Select Item" at bounding box center [308, 167] width 132 height 16
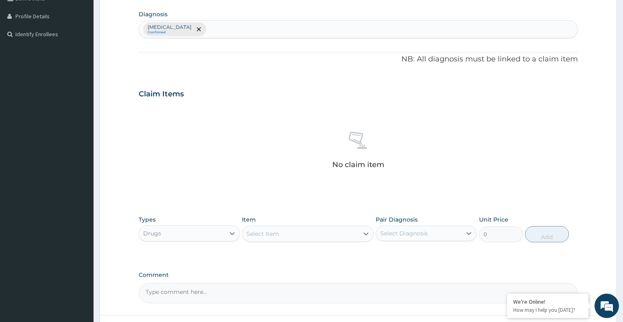
scroll to position [249, 0]
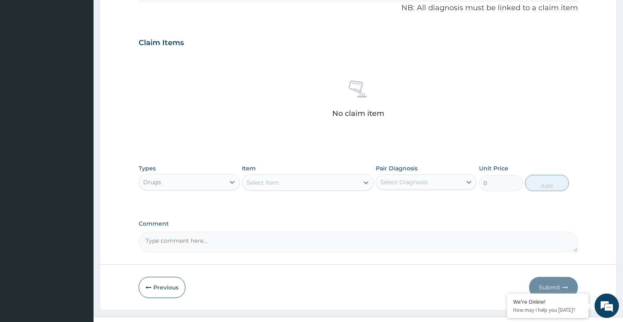
click at [285, 192] on div "Types Drugs Item Select Item Pair Diagnosis Select Diagnosis Unit Price 0 Add" at bounding box center [358, 177] width 439 height 35
click at [285, 183] on div "Select Item" at bounding box center [300, 182] width 116 height 13
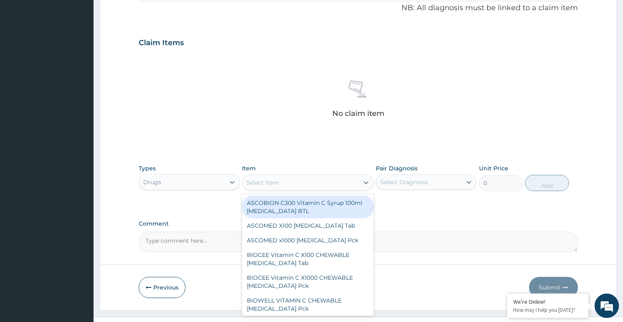
click at [180, 179] on div "Drugs" at bounding box center [181, 182] width 85 height 13
click at [257, 182] on div "Select Item" at bounding box center [263, 183] width 33 height 8
click at [196, 178] on div "Drugs" at bounding box center [181, 182] width 85 height 13
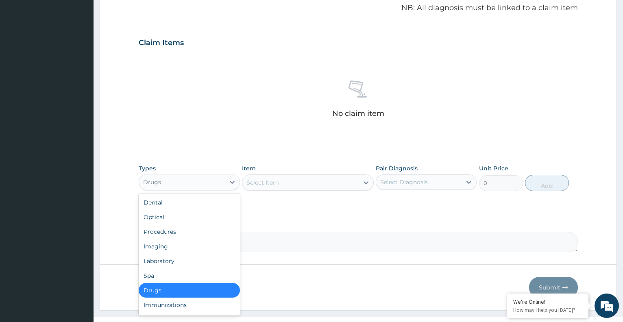
click at [186, 289] on div "Drugs" at bounding box center [189, 290] width 101 height 15
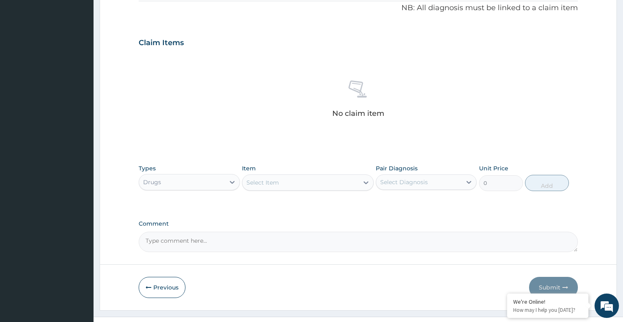
click at [279, 188] on div "Select Item" at bounding box center [300, 182] width 116 height 13
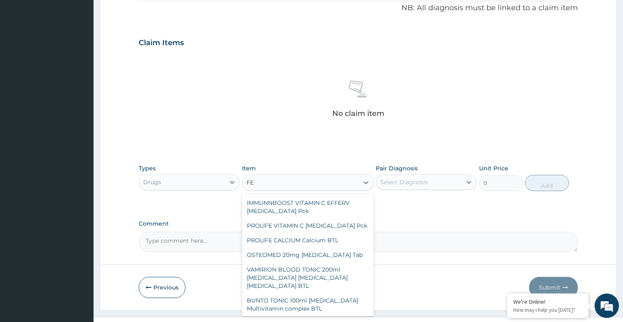
type input "F"
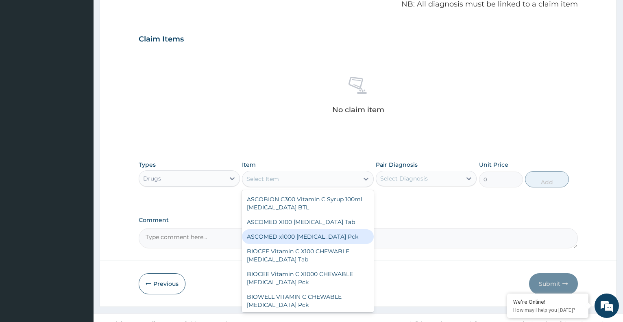
scroll to position [264, 0]
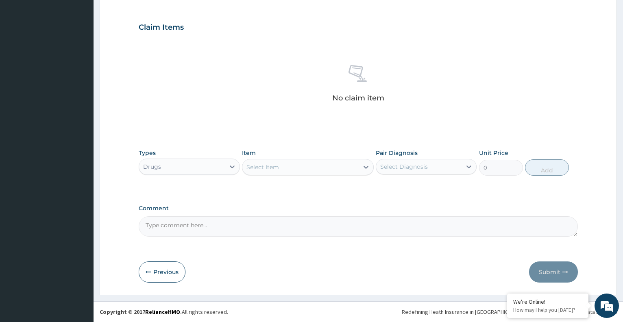
click at [274, 168] on div "Select Item" at bounding box center [263, 167] width 33 height 8
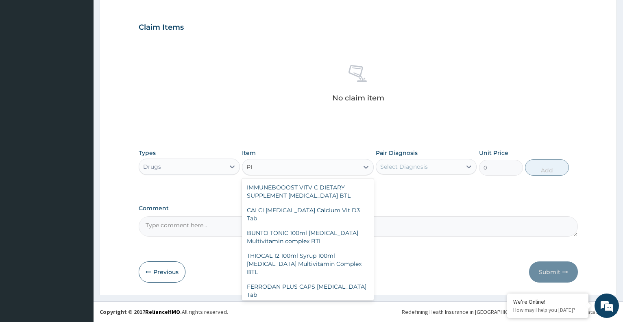
type input "P"
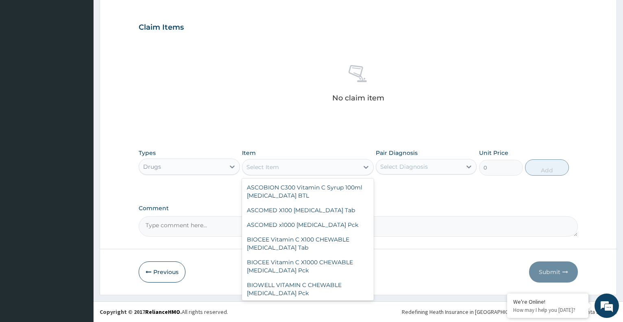
click at [284, 165] on div "Select Item" at bounding box center [300, 167] width 116 height 13
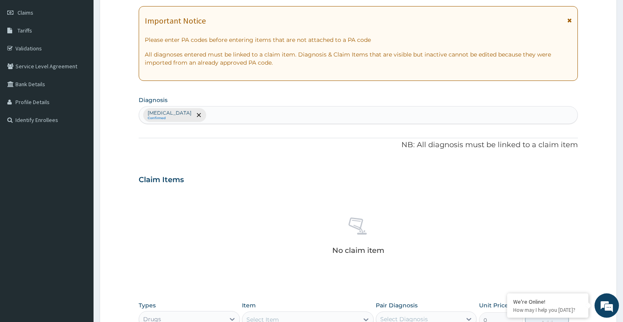
scroll to position [223, 0]
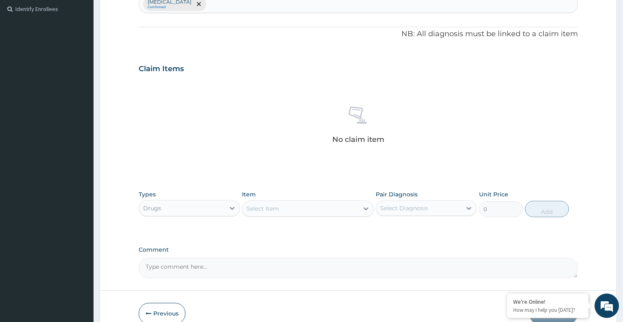
click at [287, 212] on div "Select Item" at bounding box center [300, 208] width 116 height 13
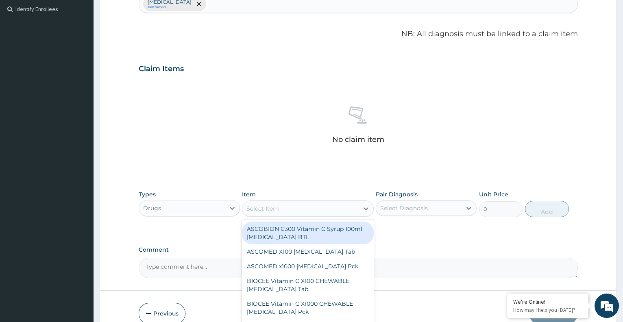
type input "M"
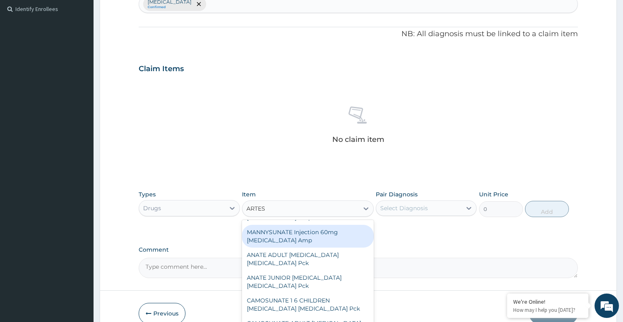
scroll to position [0, 0]
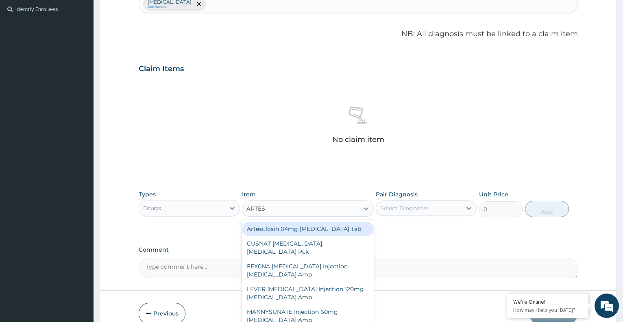
type input "ARTES"
click at [583, 235] on form "Step 2 of 2 PA Code / Prescription Code Enter Code(Secondary Care Only) Encount…" at bounding box center [358, 78] width 517 height 516
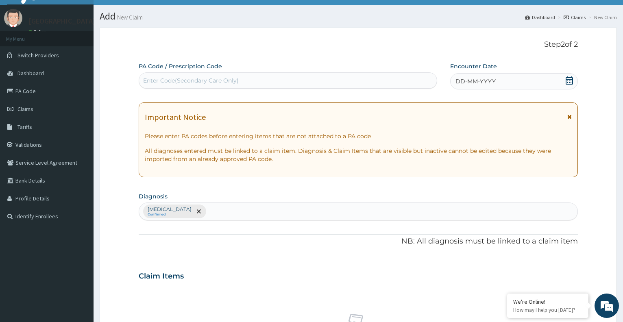
scroll to position [181, 0]
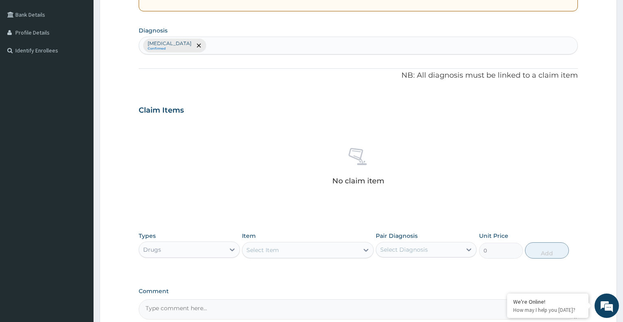
click at [293, 250] on div "Select Item" at bounding box center [300, 250] width 116 height 13
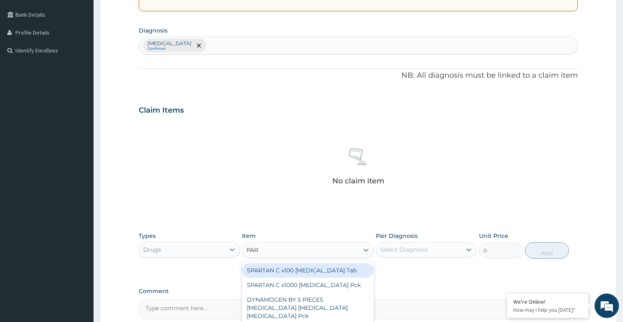
type input "PARA"
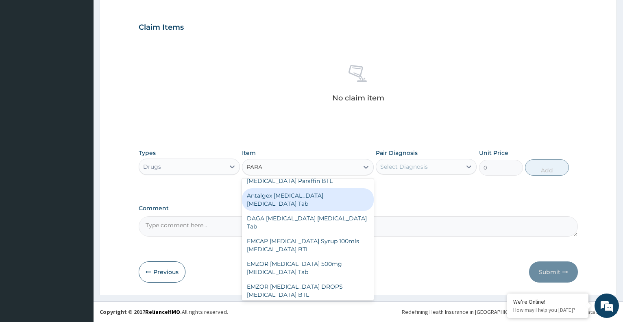
scroll to position [88, 0]
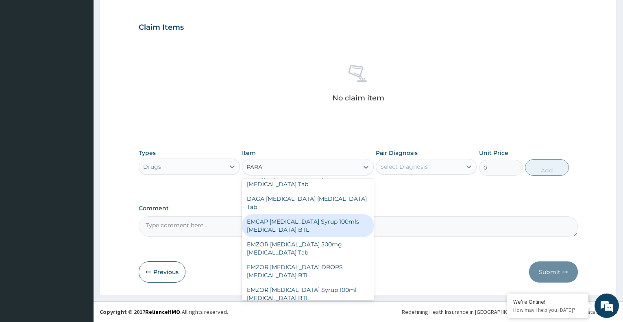
click at [339, 214] on div "EMCAP PARACETAMOL Syrup 100mls Acetaminophen BTL" at bounding box center [308, 225] width 132 height 23
type input "402.5"
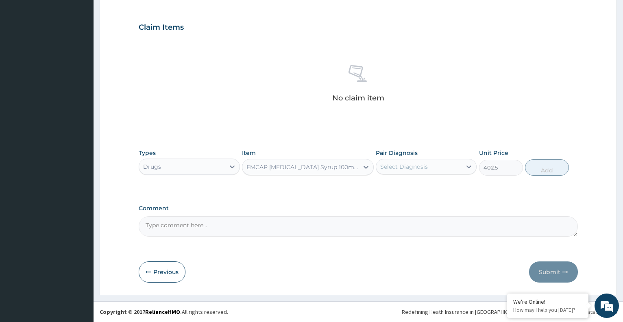
click at [430, 166] on div "Select Diagnosis" at bounding box center [418, 166] width 85 height 13
click at [413, 188] on label "Falciparum malaria" at bounding box center [414, 187] width 50 height 8
checkbox input "true"
click at [552, 170] on button "Add" at bounding box center [547, 167] width 44 height 16
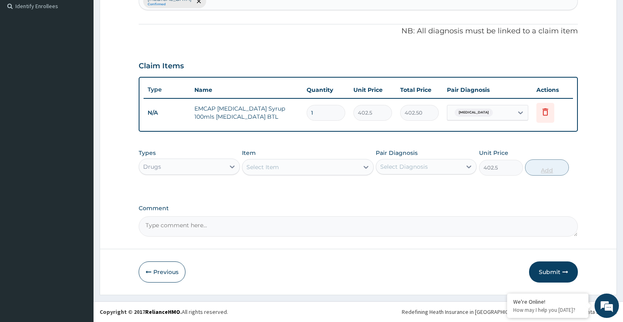
type input "0"
click at [289, 169] on div "Select Item" at bounding box center [300, 167] width 116 height 13
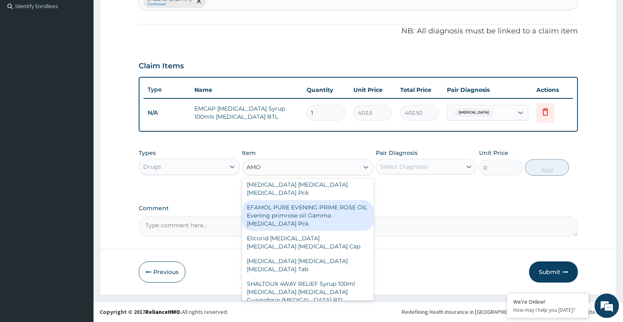
scroll to position [44, 0]
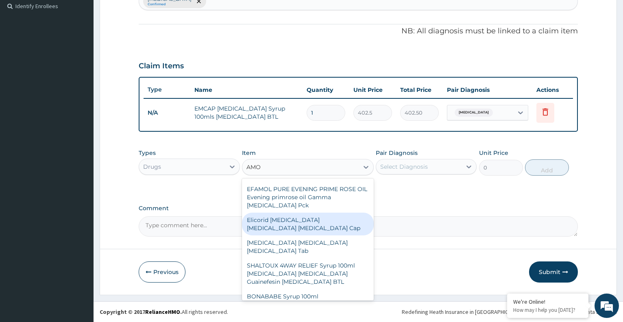
type input "AMO"
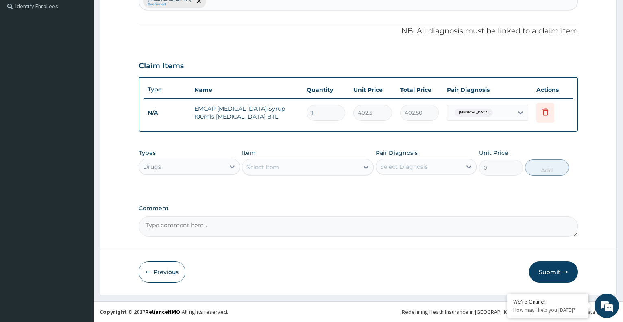
click at [443, 191] on div "Types Drugs Item Select Item Pair Diagnosis Select Diagnosis Unit Price 0 Add" at bounding box center [358, 168] width 439 height 47
drag, startPoint x: 317, startPoint y: 162, endPoint x: 311, endPoint y: 168, distance: 8.9
click at [314, 168] on div "Select Item" at bounding box center [300, 167] width 116 height 13
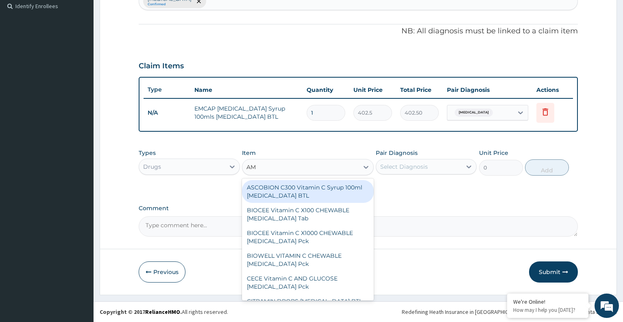
type input "AMO"
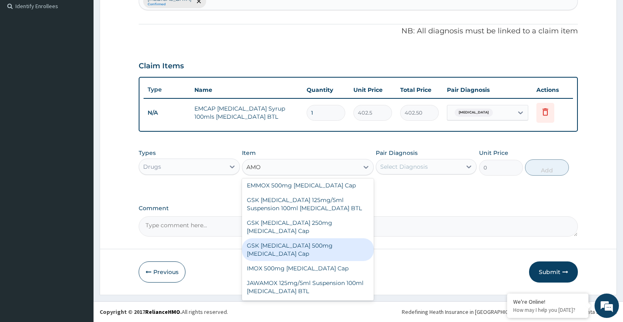
scroll to position [527, 0]
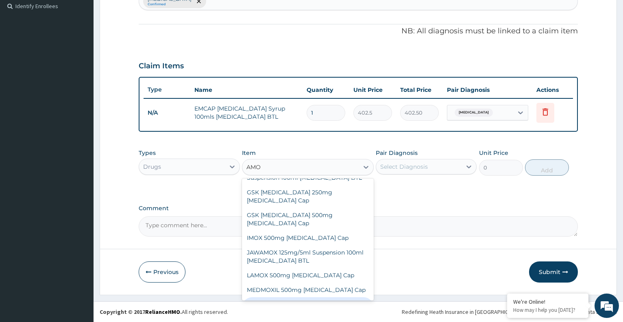
click at [329, 297] on div "NEMOXIL 125mg/5ml Suspension 100ml Amoxicillin BTL" at bounding box center [308, 308] width 132 height 23
type input "1150"
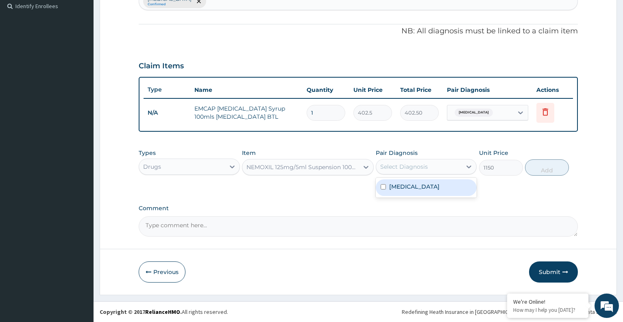
click at [462, 168] on div "Select Diagnosis" at bounding box center [418, 166] width 85 height 13
drag, startPoint x: 436, startPoint y: 191, endPoint x: 459, endPoint y: 190, distance: 22.8
click at [436, 190] on div "Falciparum malaria" at bounding box center [426, 187] width 101 height 17
checkbox input "true"
click at [533, 170] on button "Add" at bounding box center [547, 167] width 44 height 16
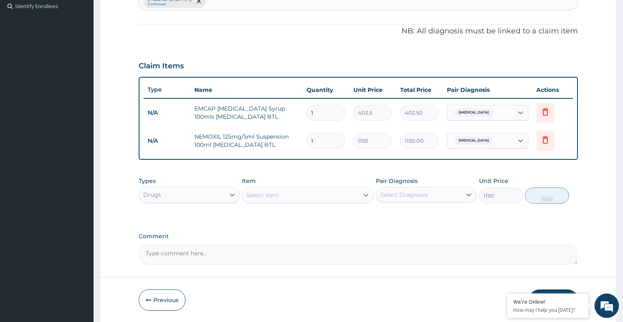
type input "0"
click at [299, 196] on div "Select Item" at bounding box center [300, 195] width 116 height 13
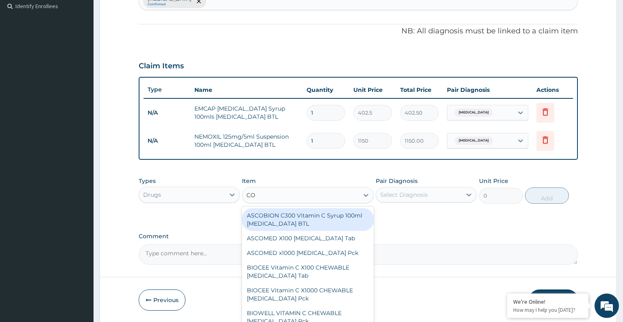
type input "COA"
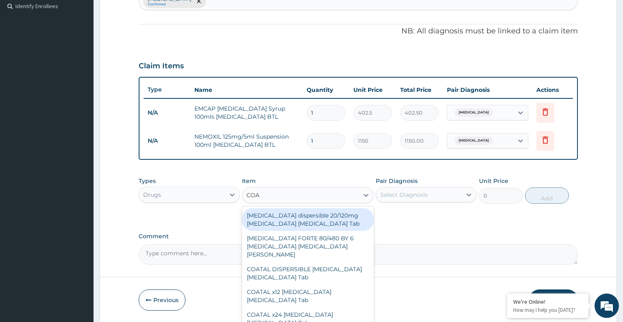
click at [330, 224] on div "Coartem dispersible 20/120mg Artemether Lumefantrine Tab" at bounding box center [308, 219] width 132 height 23
type input "517.5"
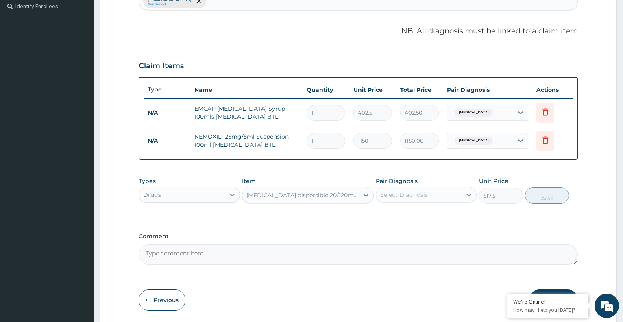
click at [398, 198] on div "Select Diagnosis" at bounding box center [404, 195] width 48 height 8
click at [389, 220] on div "Falciparum malaria" at bounding box center [426, 215] width 101 height 17
checkbox input "true"
click at [542, 194] on button "Add" at bounding box center [547, 196] width 44 height 16
type input "0"
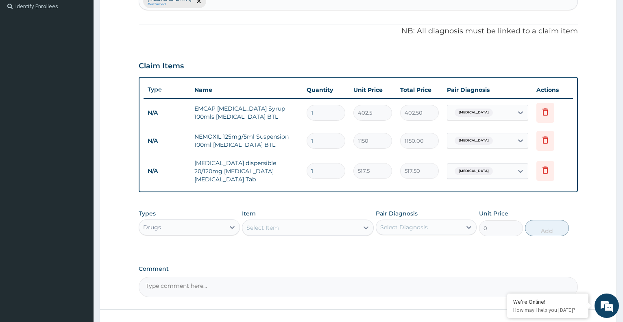
type input "0.00"
type input "6"
type input "3105.00"
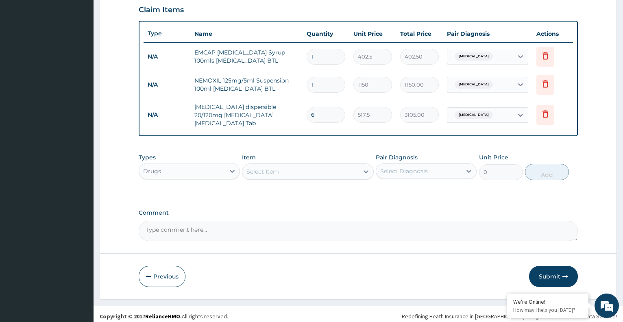
type input "6"
click at [553, 274] on button "Submit" at bounding box center [553, 276] width 49 height 21
click at [540, 271] on button "Submit" at bounding box center [553, 276] width 49 height 21
click at [552, 269] on button "Submit" at bounding box center [553, 276] width 49 height 21
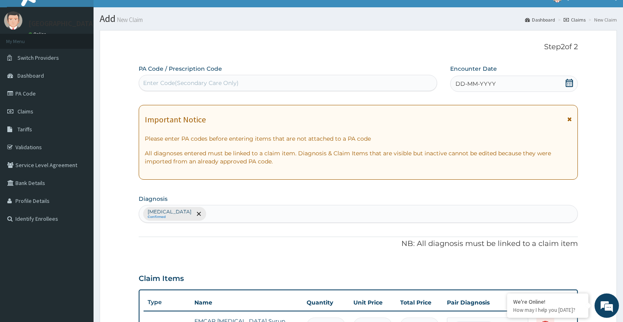
scroll to position [0, 0]
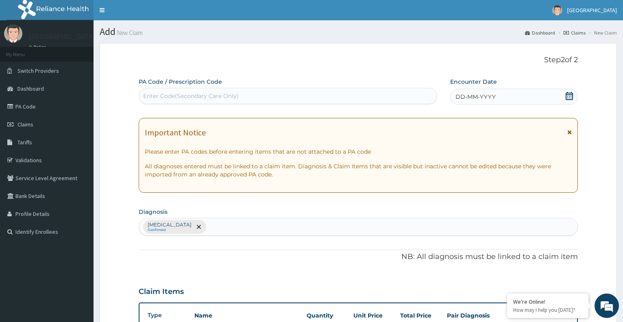
click at [567, 98] on icon at bounding box center [569, 96] width 7 height 8
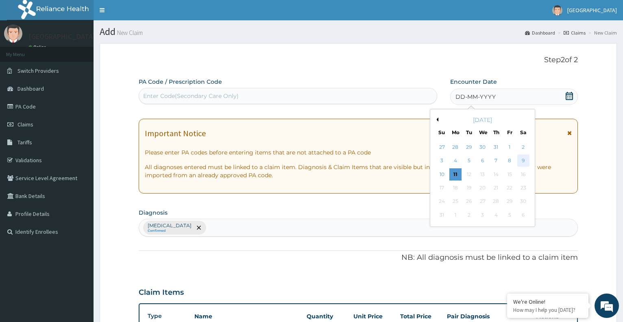
click at [522, 159] on div "9" at bounding box center [523, 161] width 12 height 12
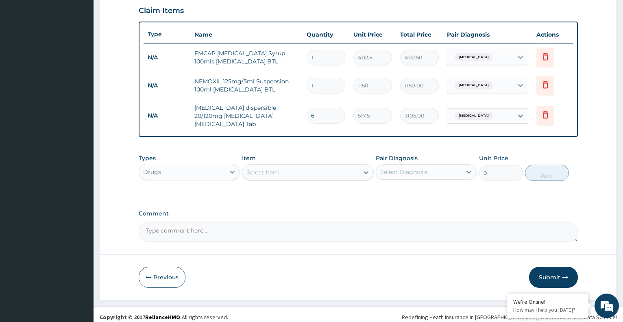
scroll to position [282, 0]
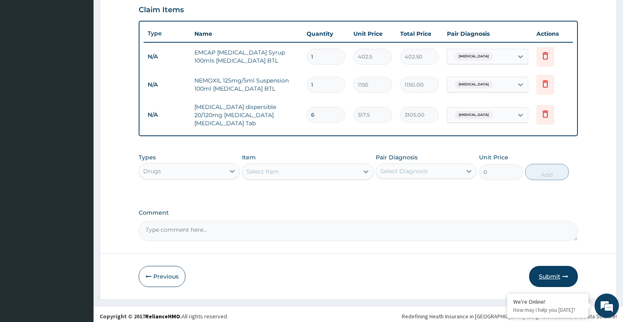
click at [549, 269] on button "Submit" at bounding box center [553, 276] width 49 height 21
